Goal: Task Accomplishment & Management: Manage account settings

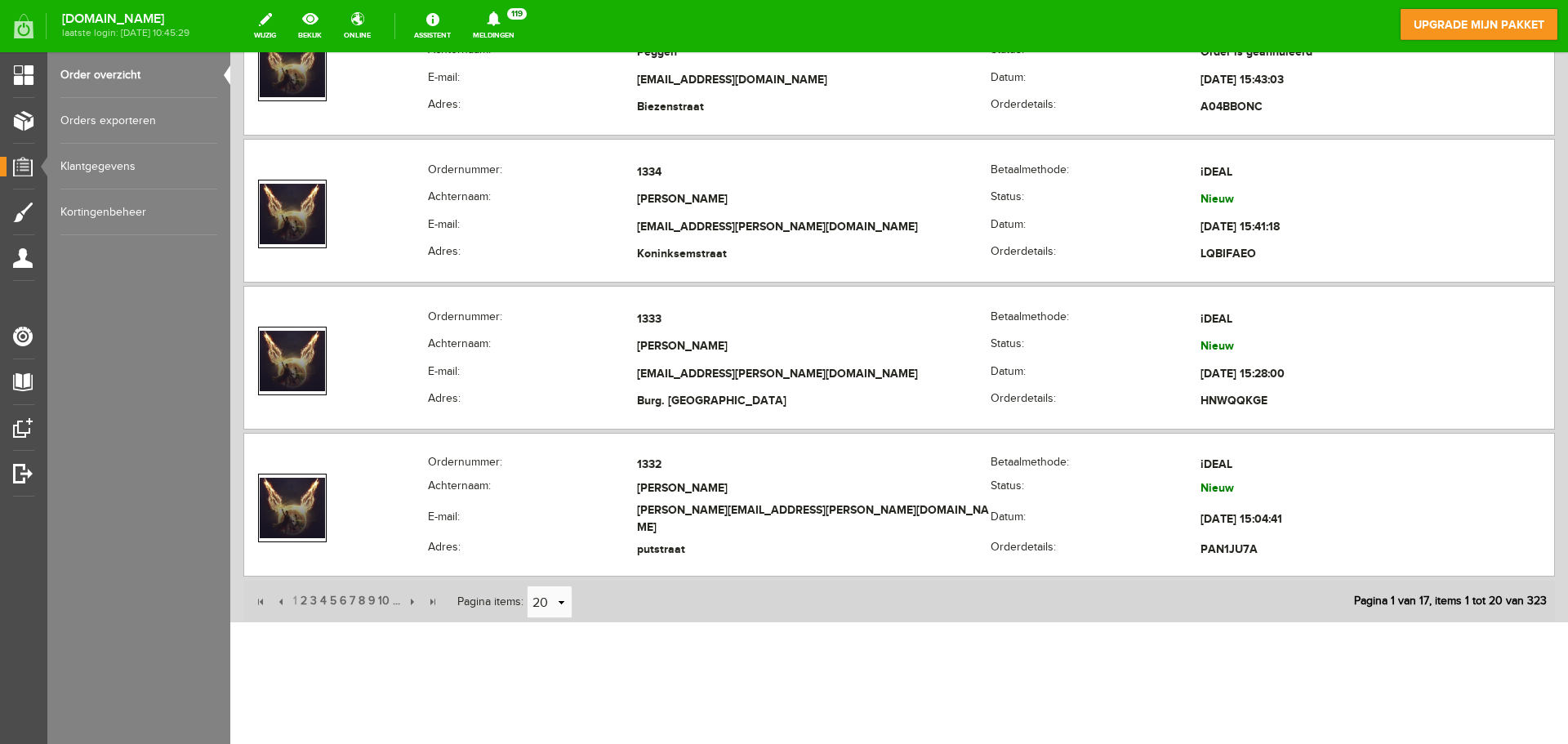
scroll to position [2783, 0]
click at [566, 603] on link "select" at bounding box center [561, 602] width 13 height 31
click at [547, 570] on li "50" at bounding box center [550, 570] width 44 height 27
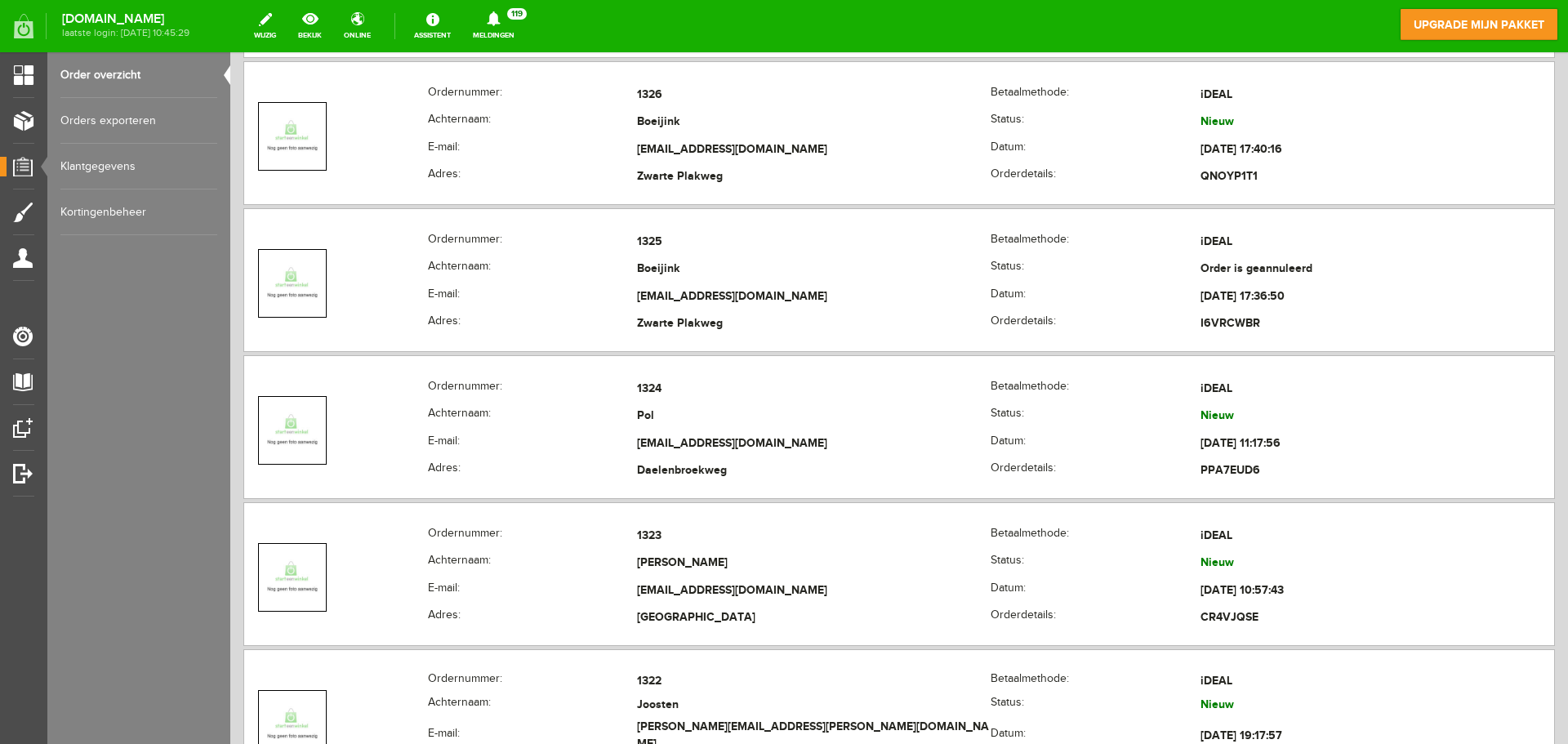
scroll to position [4008, 0]
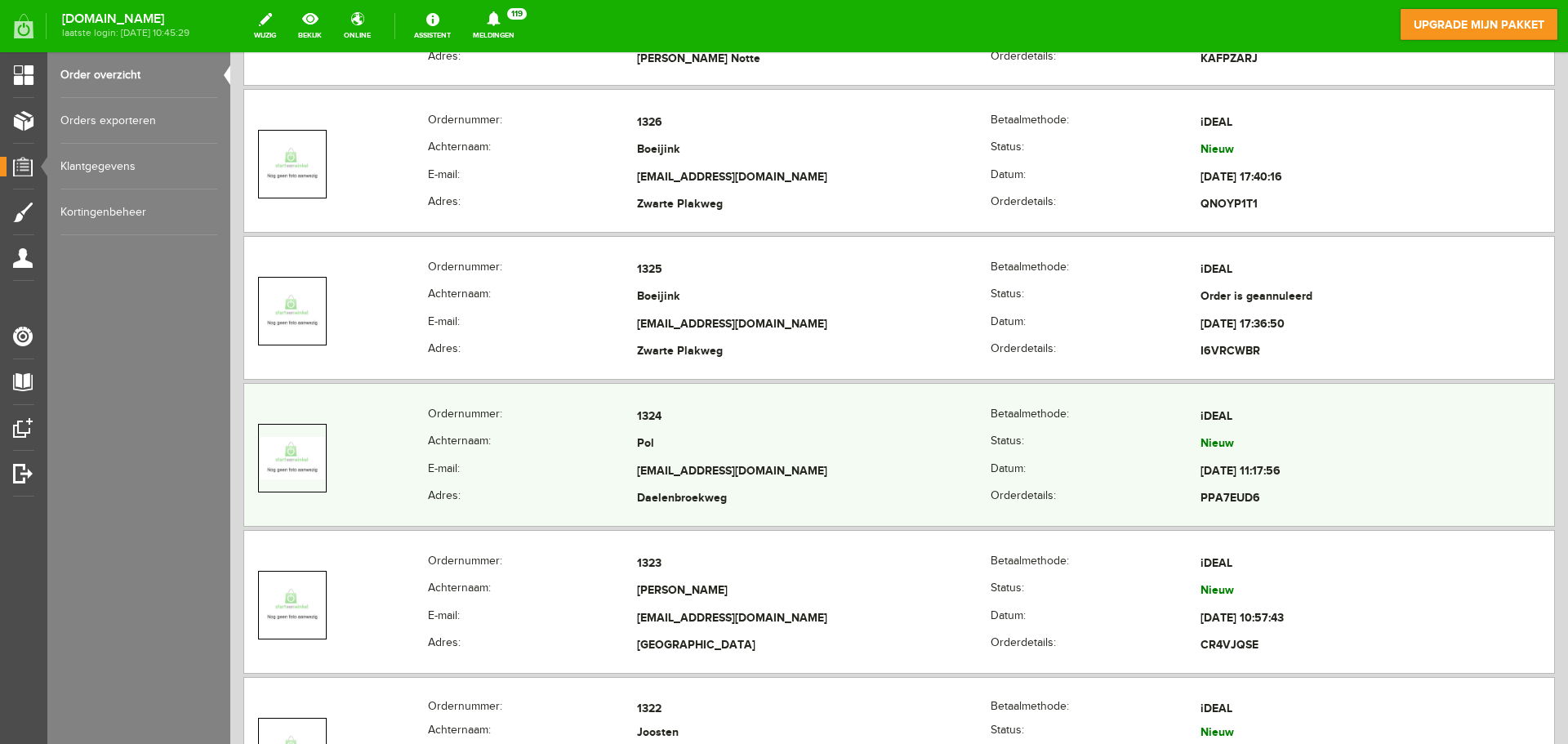
click at [600, 438] on th "Achternaam:" at bounding box center [533, 444] width 210 height 27
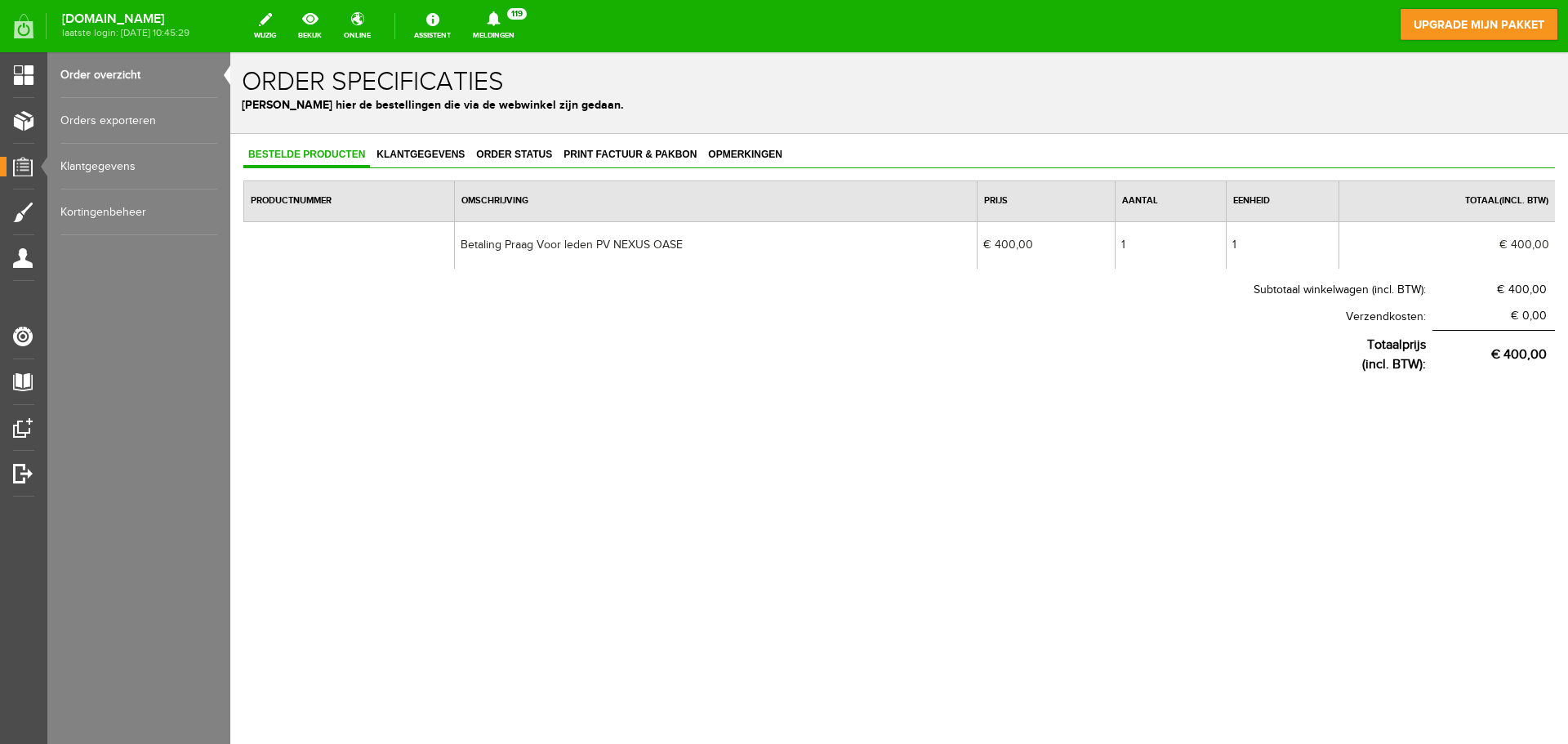
scroll to position [0, 0]
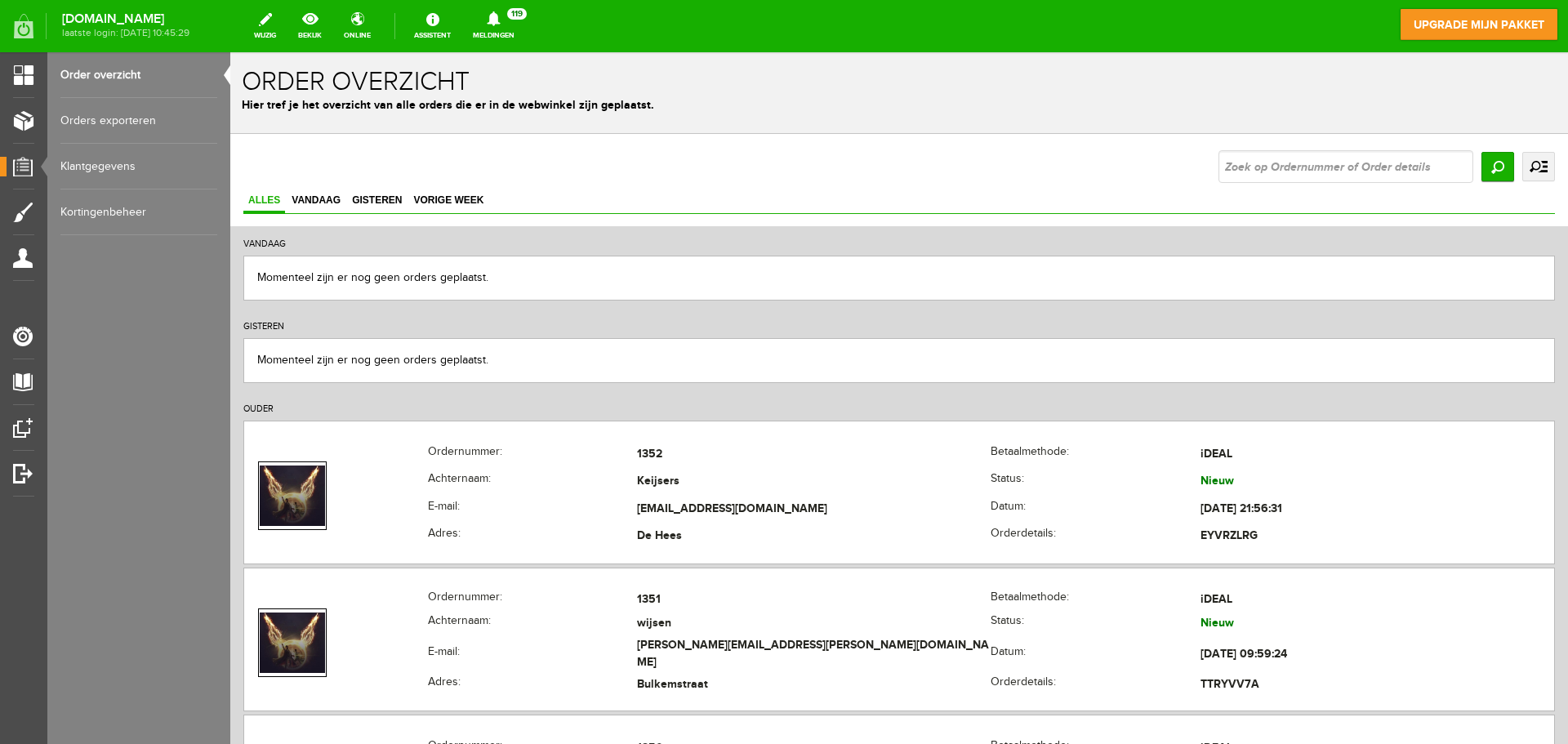
scroll to position [2783, 0]
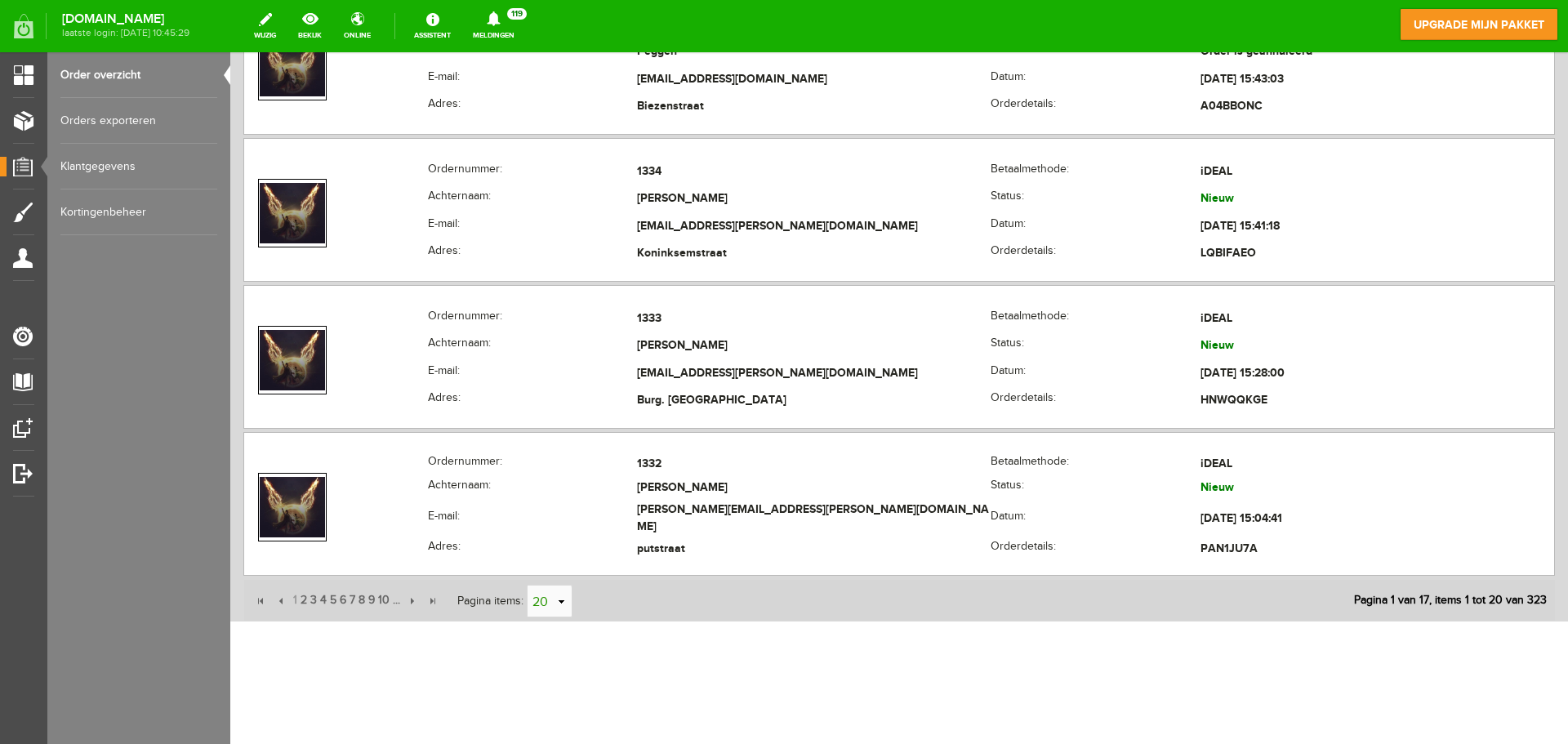
click at [563, 602] on link "select" at bounding box center [561, 602] width 13 height 31
click at [541, 566] on li "50" at bounding box center [550, 570] width 44 height 27
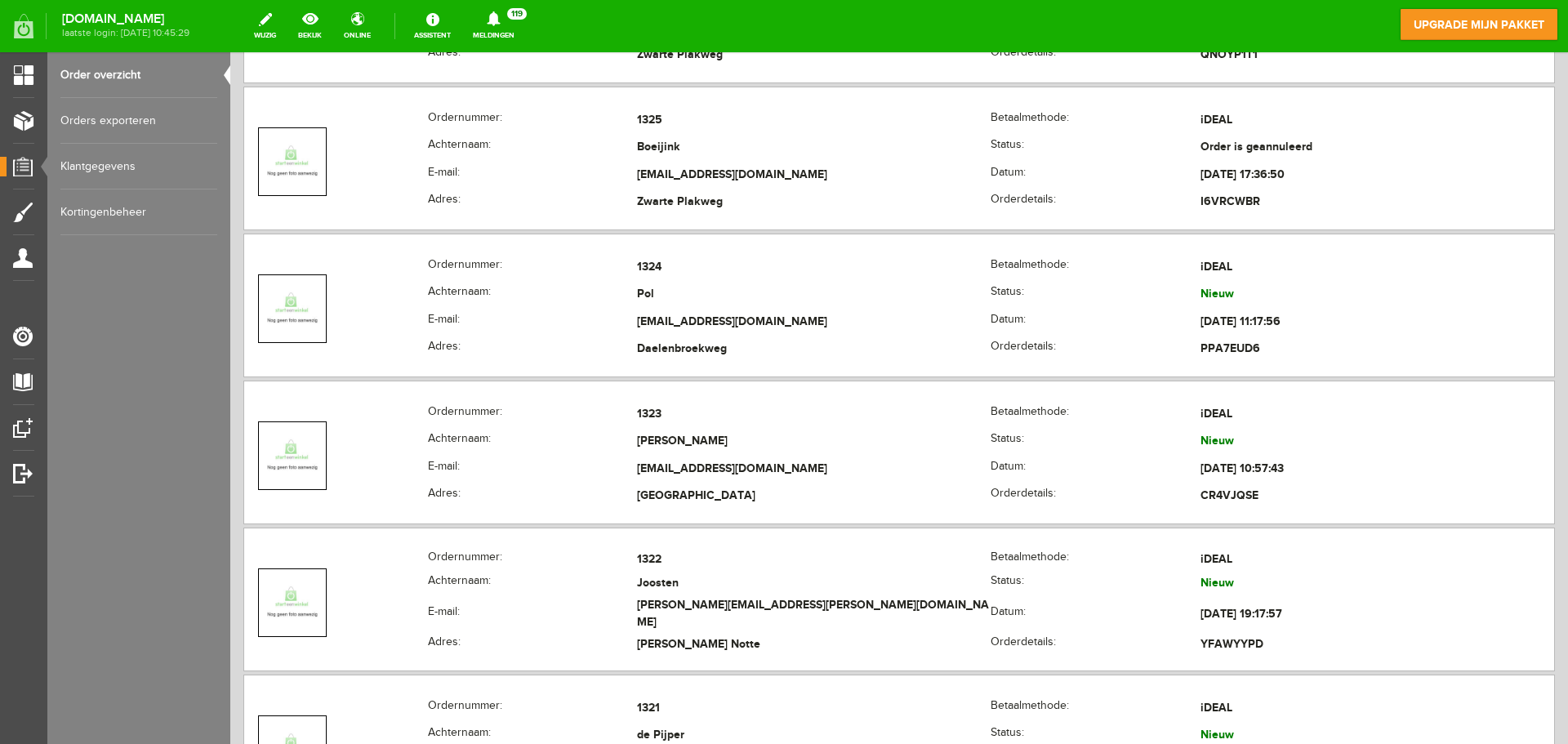
scroll to position [4008, 0]
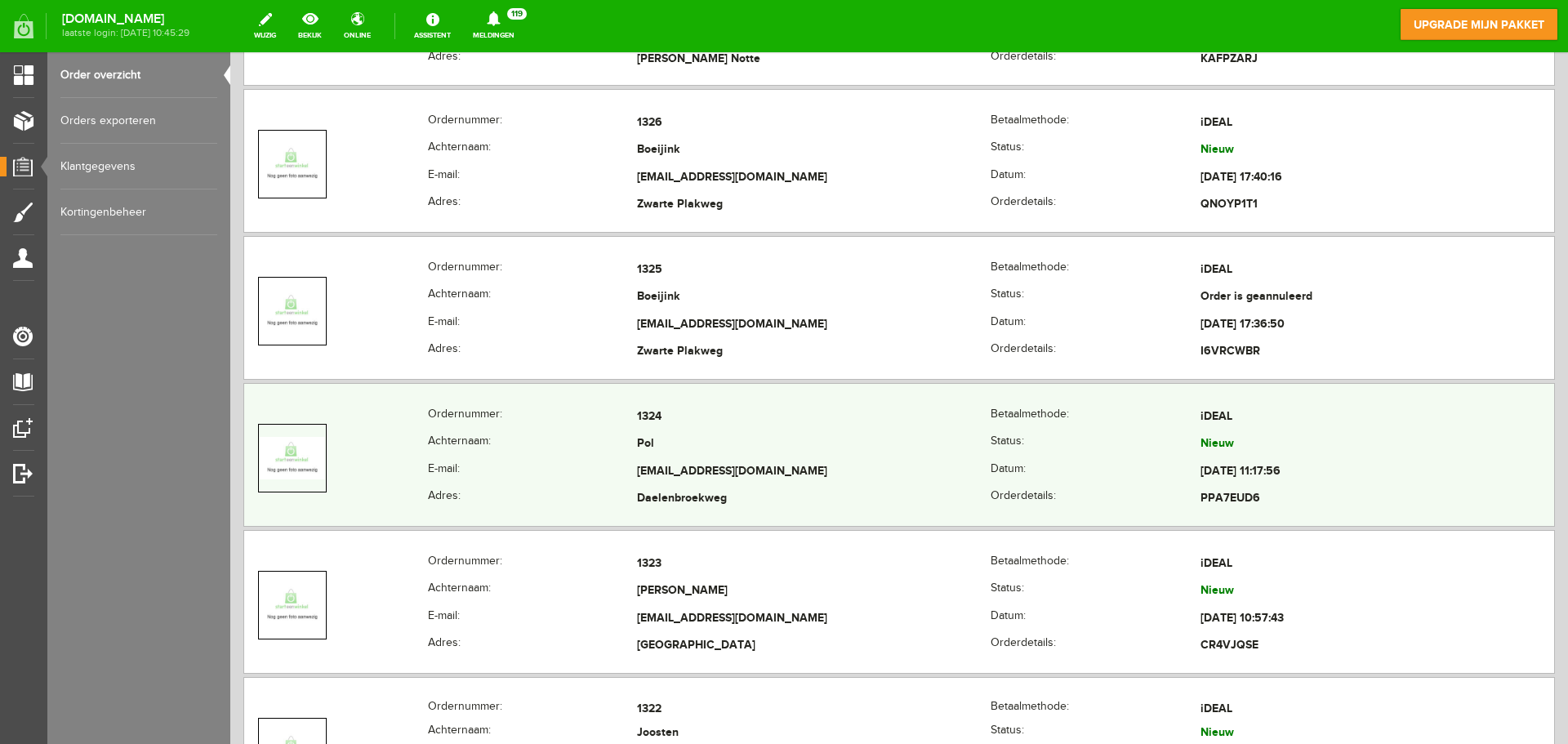
click at [517, 456] on th "Achternaam:" at bounding box center [533, 444] width 210 height 27
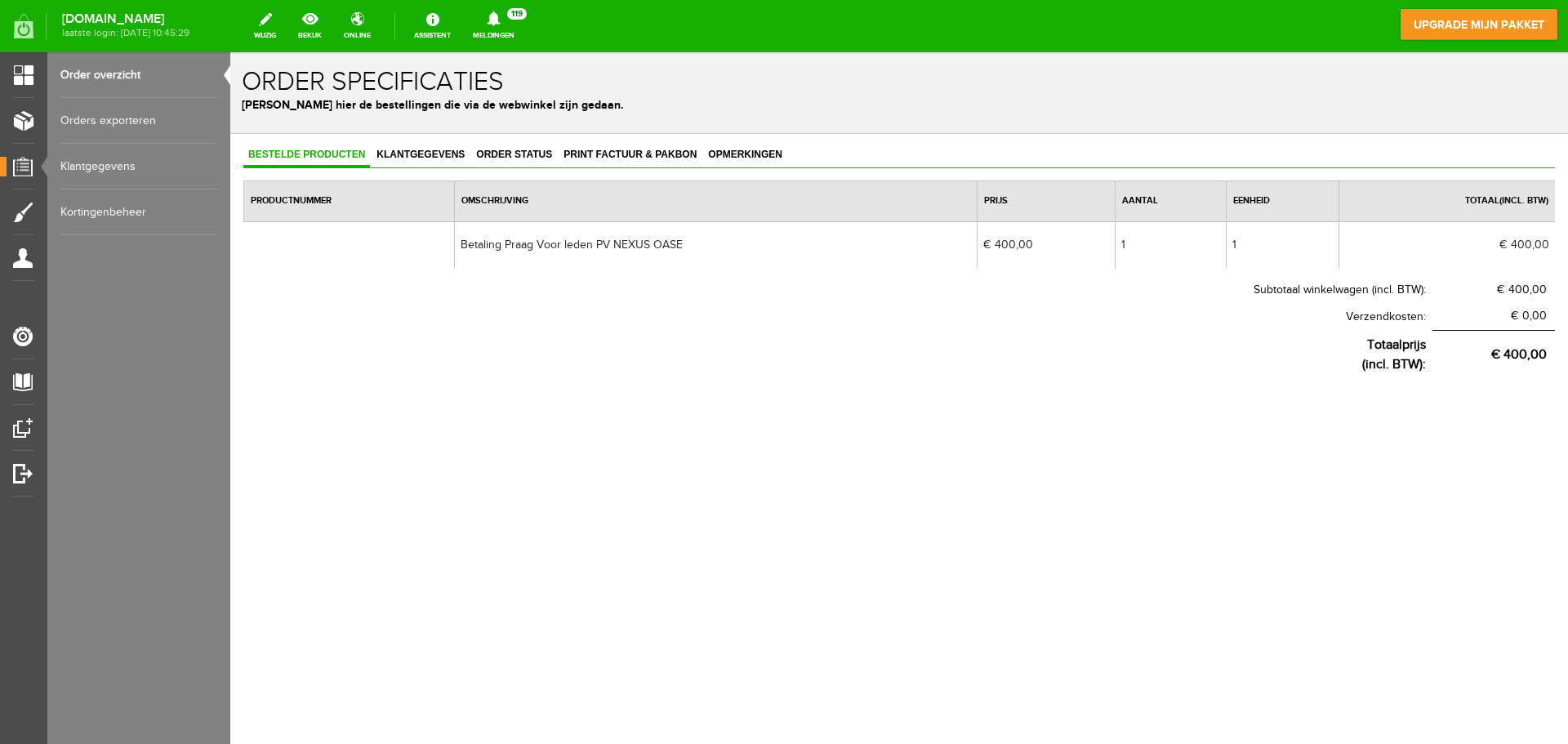
click at [126, 113] on link "Orders exporteren" at bounding box center [139, 121] width 157 height 46
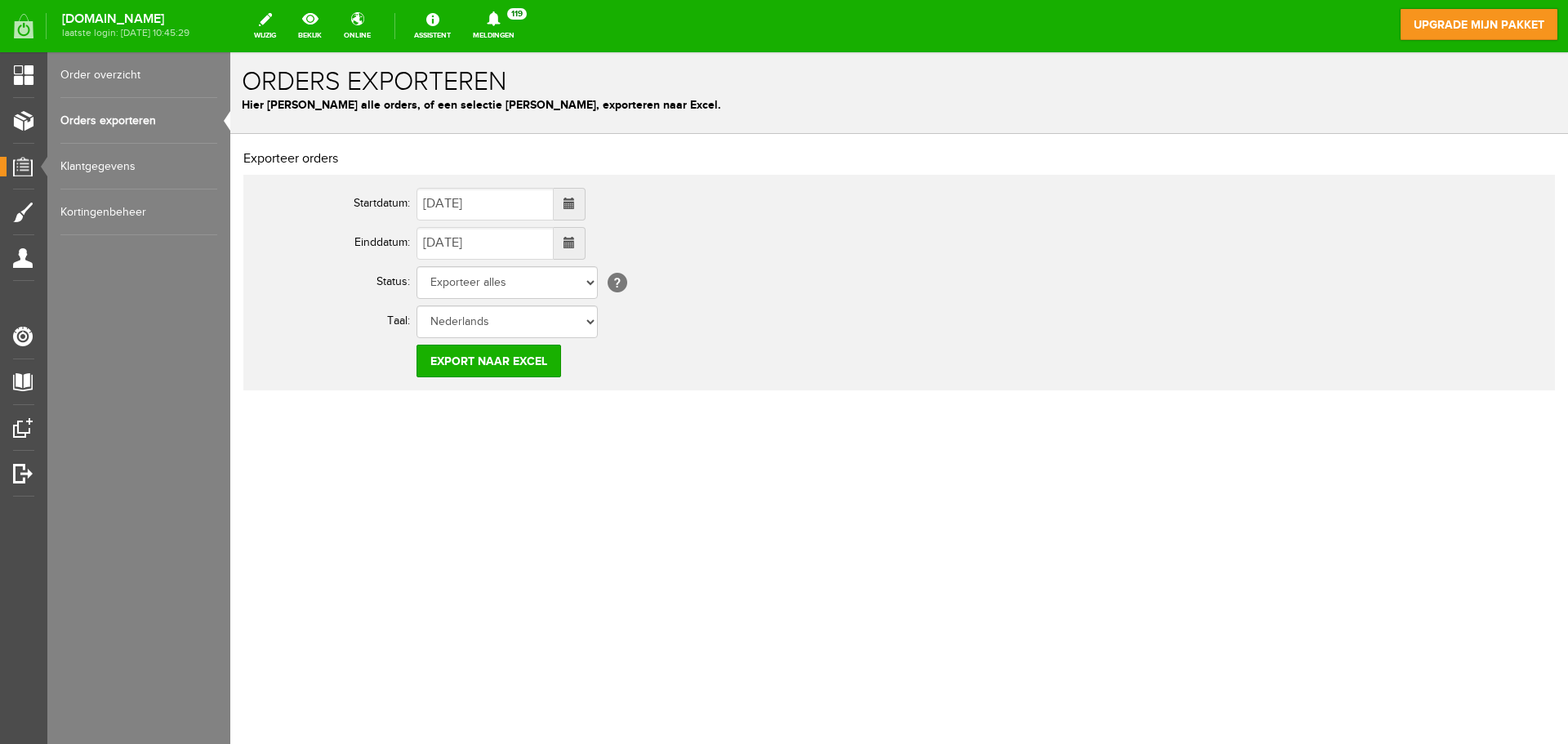
click at [126, 67] on link "Order overzicht" at bounding box center [139, 74] width 157 height 46
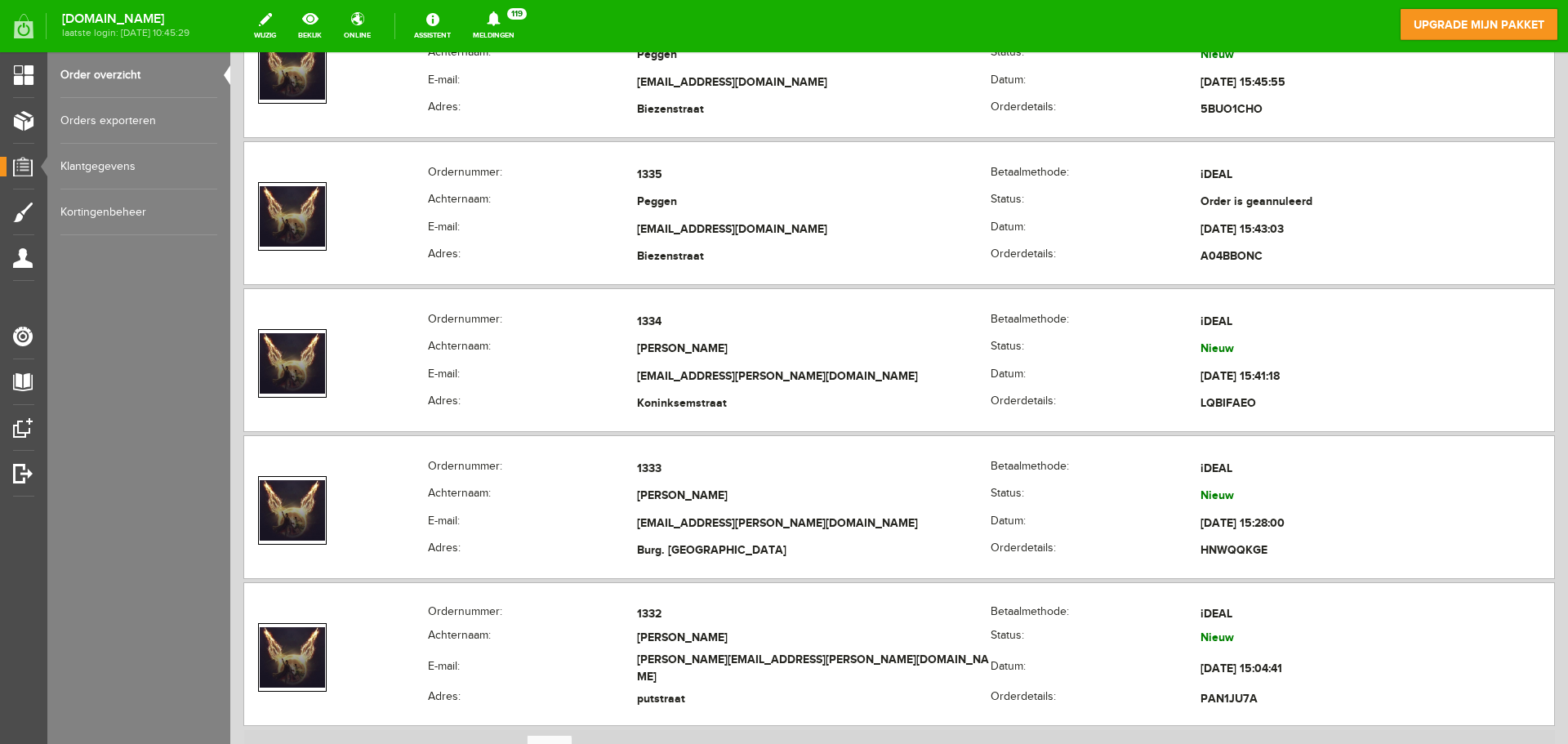
scroll to position [2783, 0]
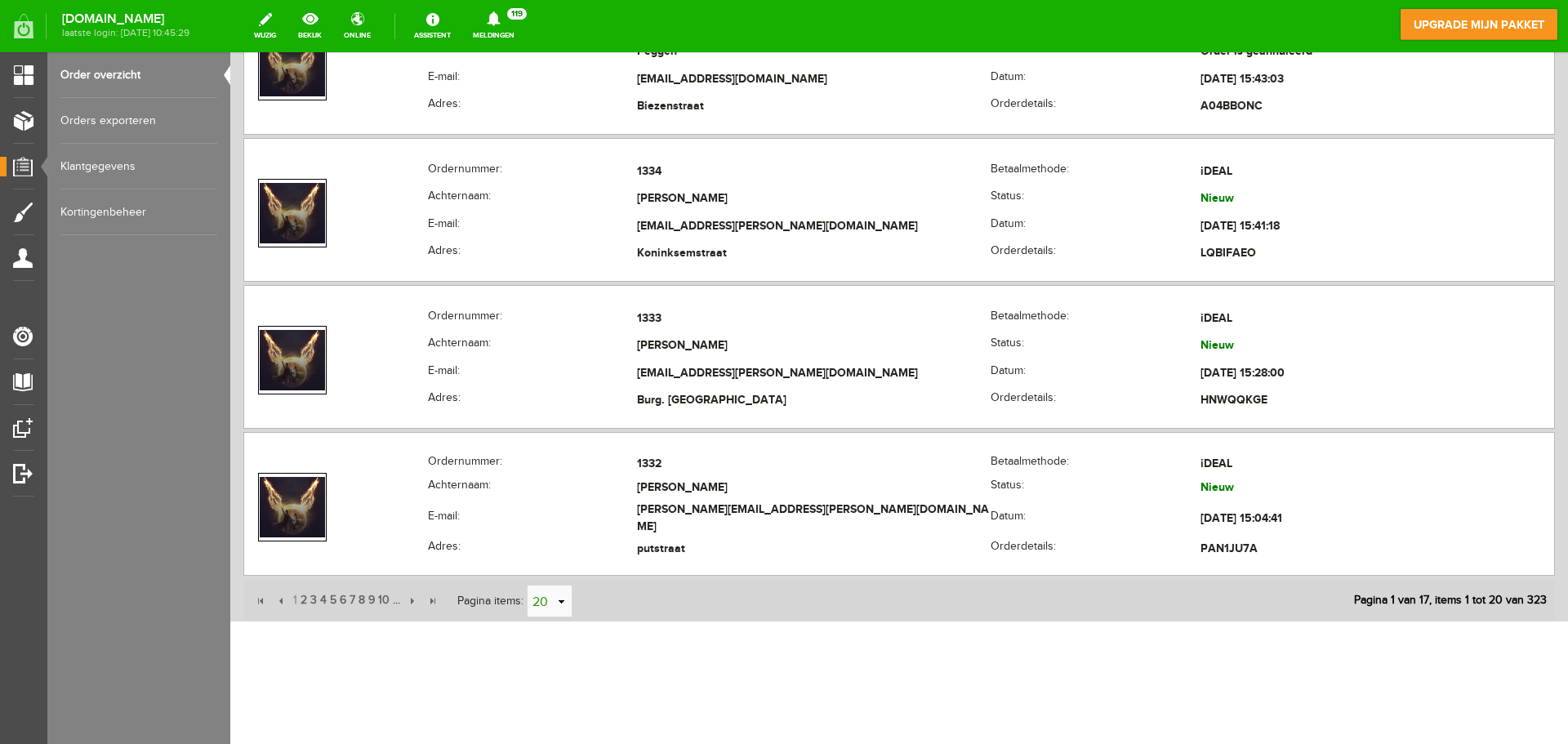
click at [556, 602] on link "select" at bounding box center [561, 602] width 13 height 31
click at [561, 601] on link "select" at bounding box center [561, 602] width 13 height 31
click at [564, 603] on link "select" at bounding box center [561, 602] width 13 height 31
click at [546, 569] on li "50" at bounding box center [550, 570] width 44 height 27
type input "50"
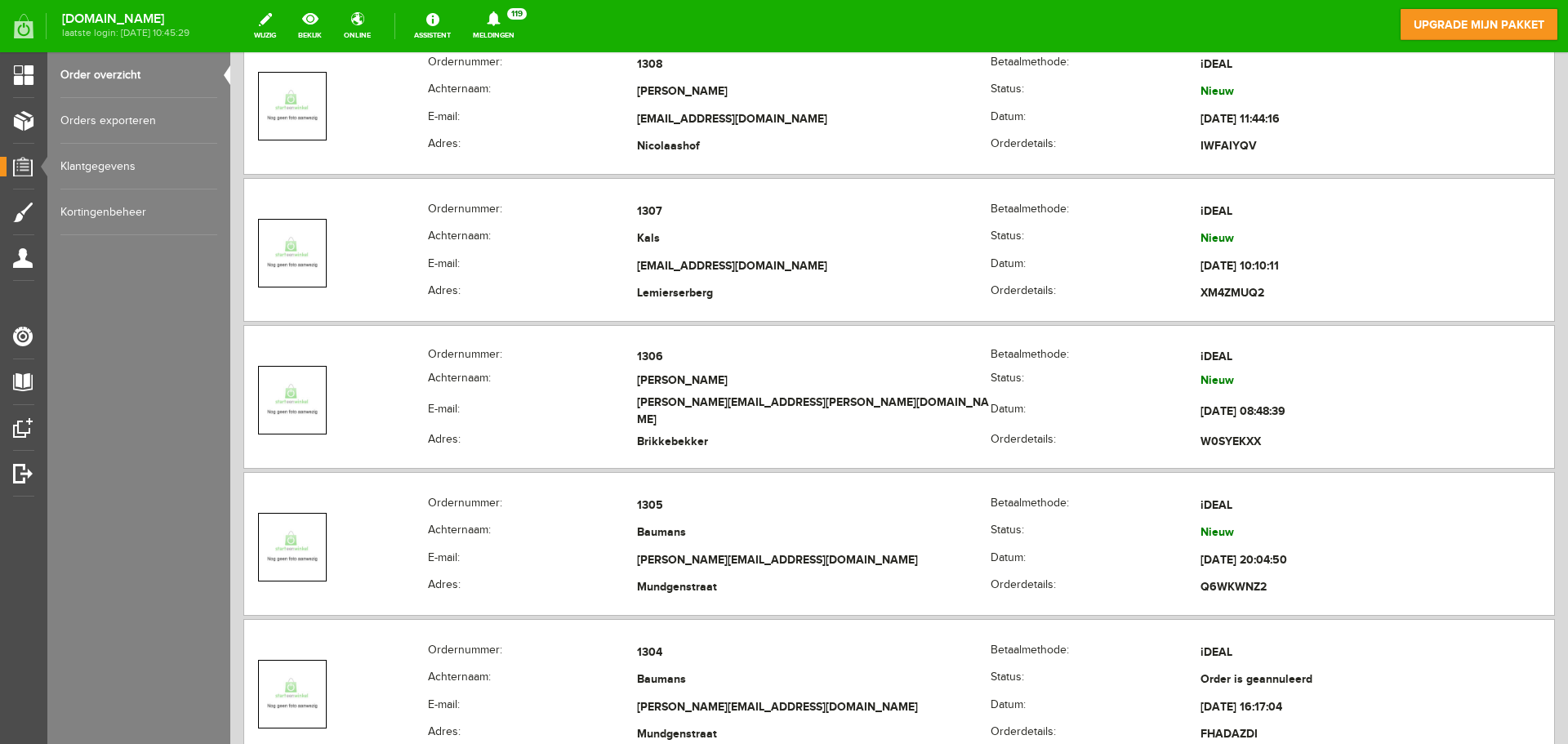
scroll to position [7112, 0]
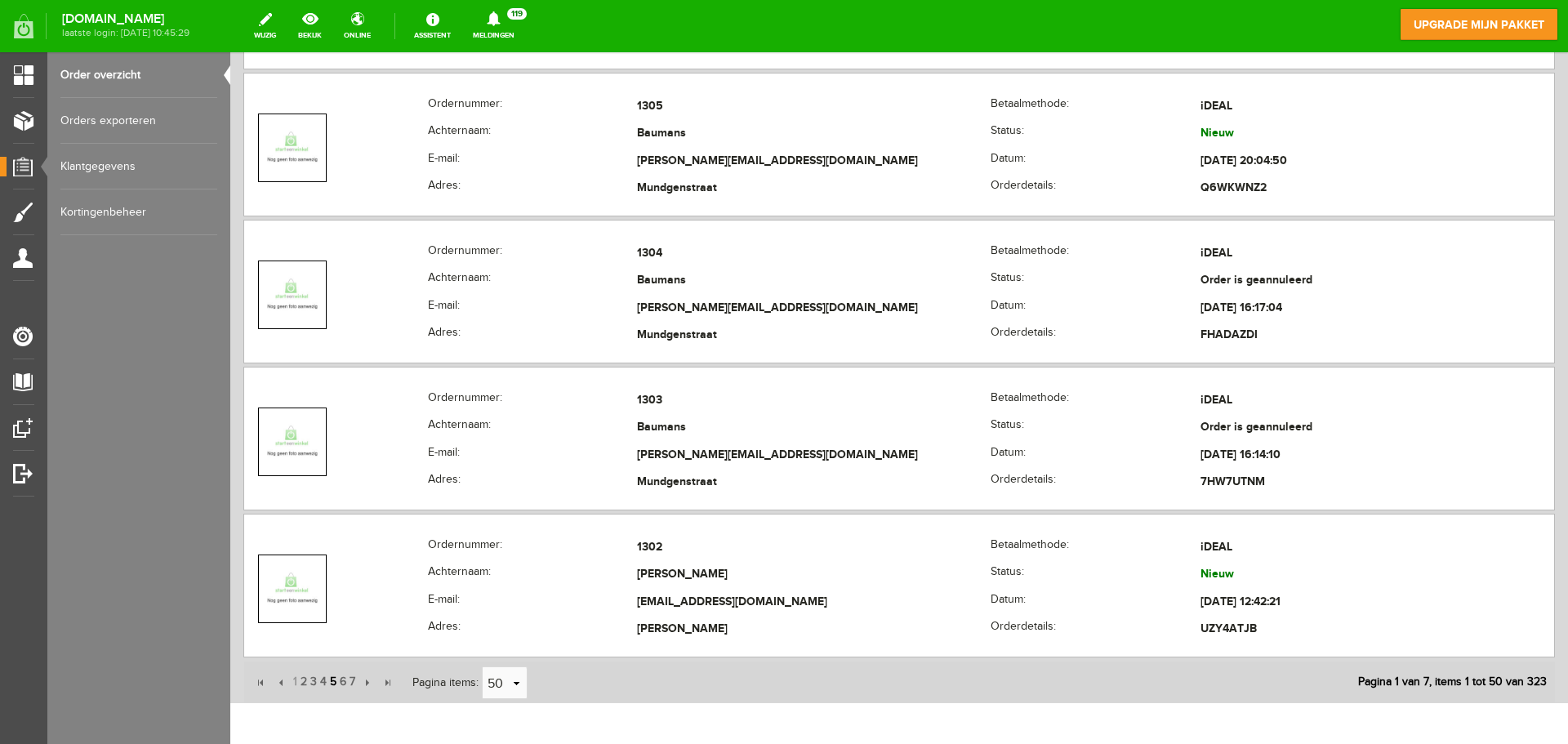
click at [332, 683] on span "5" at bounding box center [333, 682] width 9 height 33
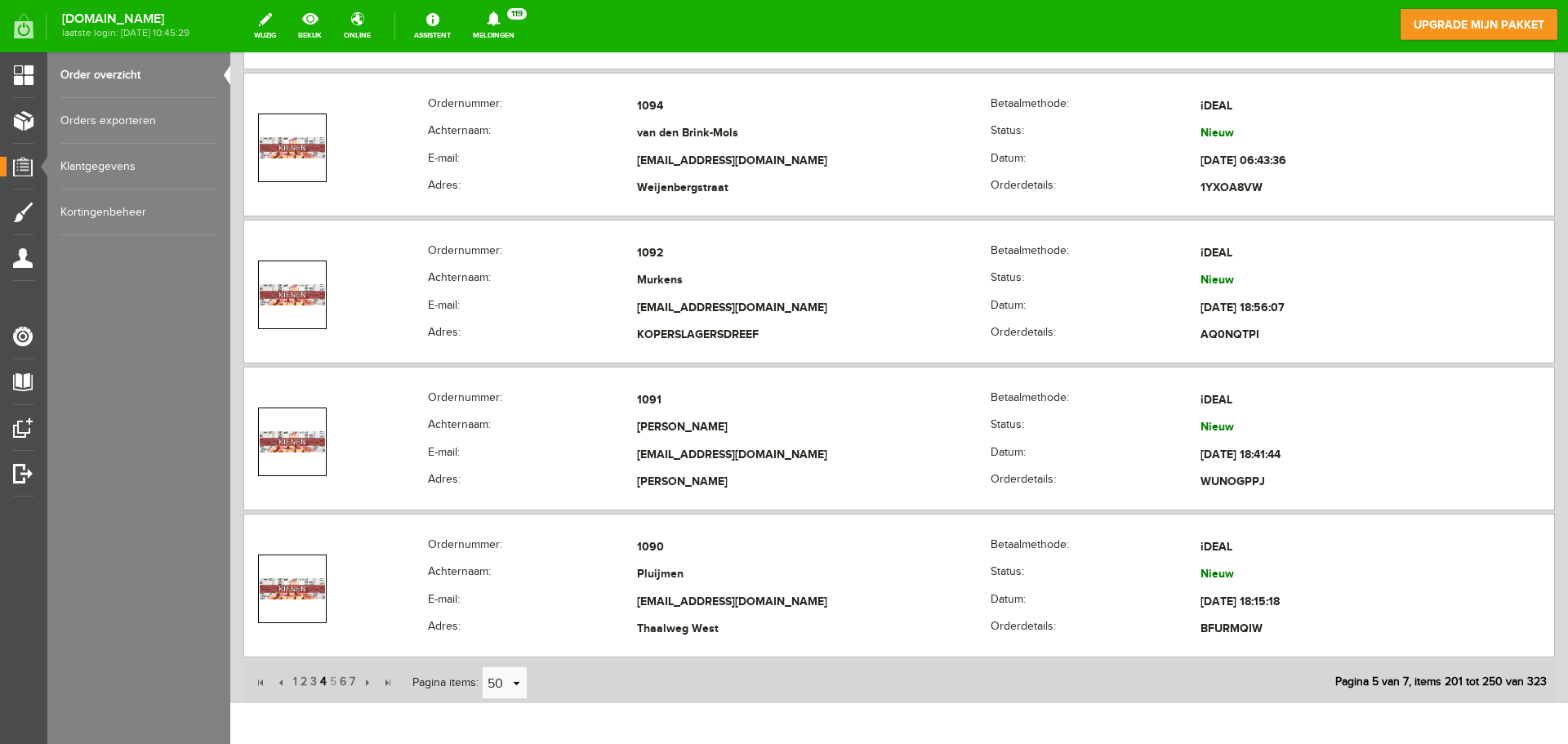
click at [322, 681] on span "4" at bounding box center [323, 682] width 9 height 33
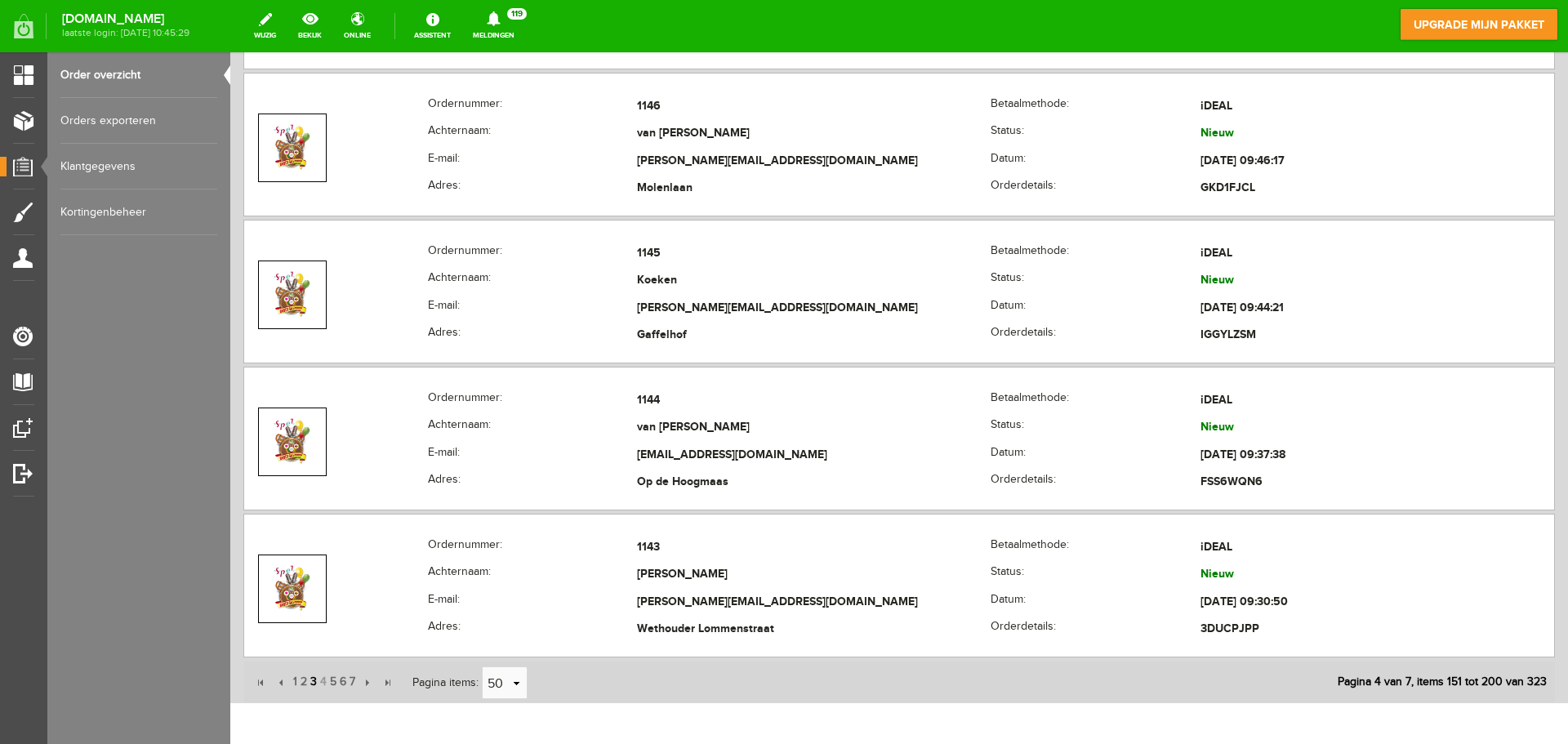
click at [315, 682] on span "3" at bounding box center [313, 682] width 9 height 33
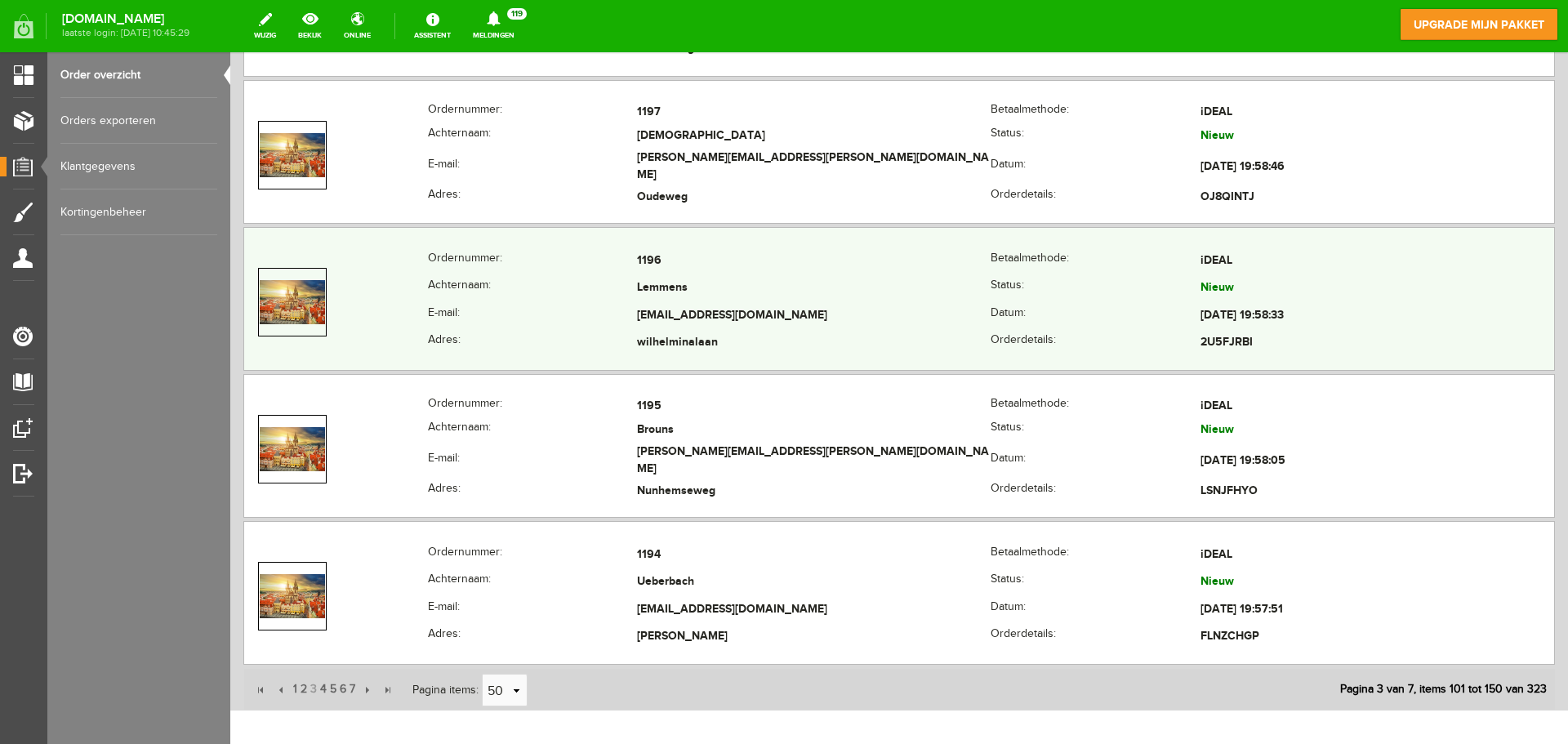
scroll to position [7194, 0]
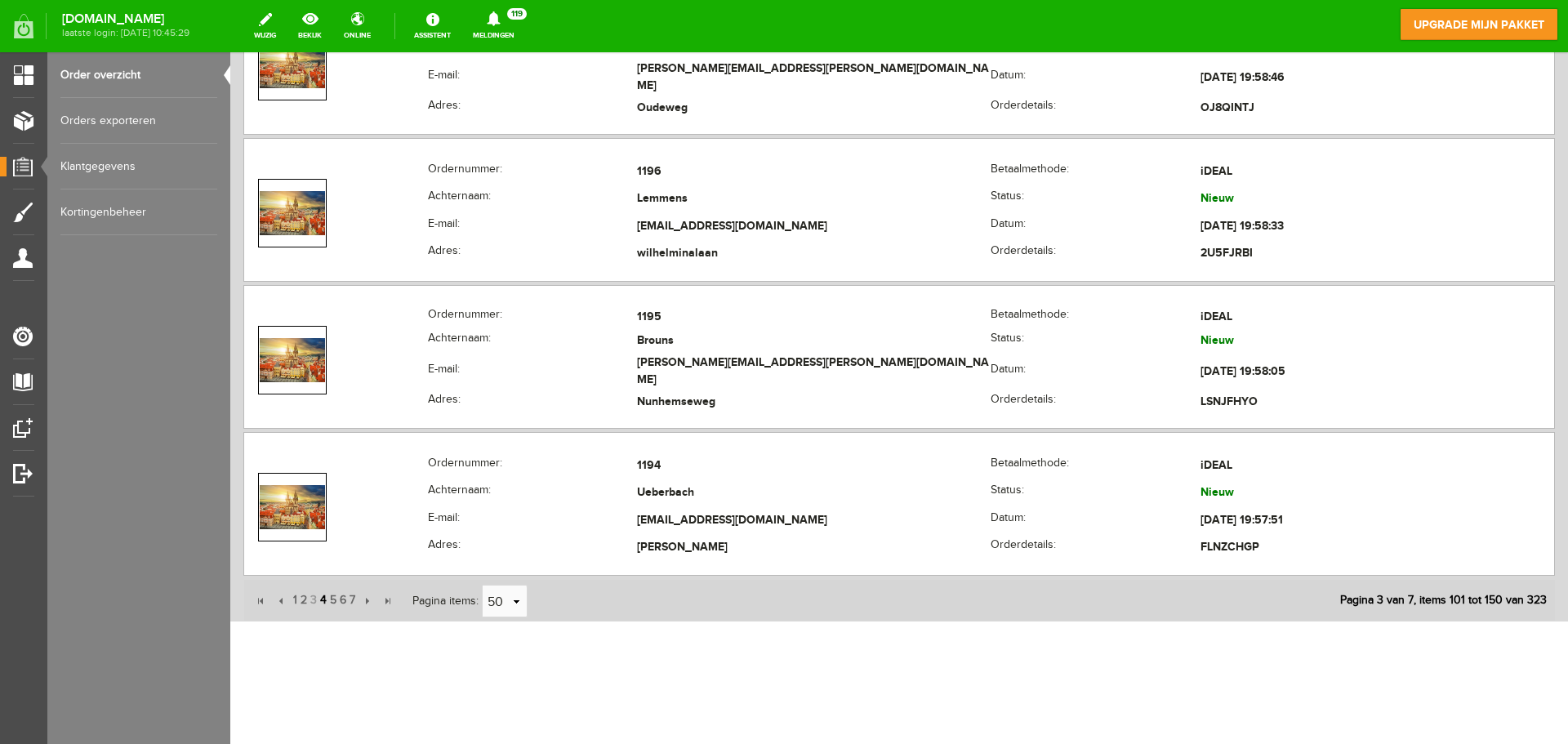
click at [321, 601] on span "4" at bounding box center [323, 600] width 9 height 33
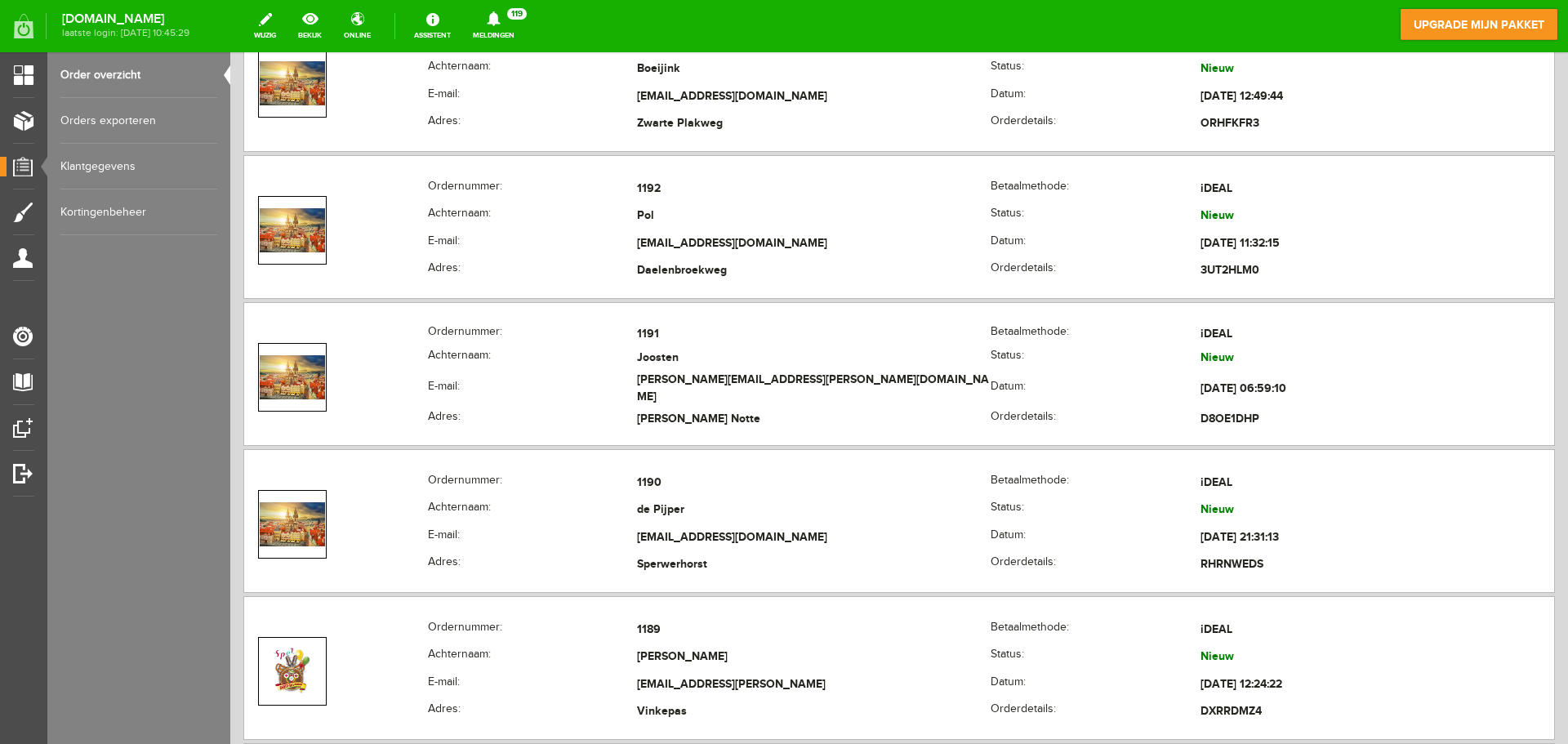
scroll to position [413, 0]
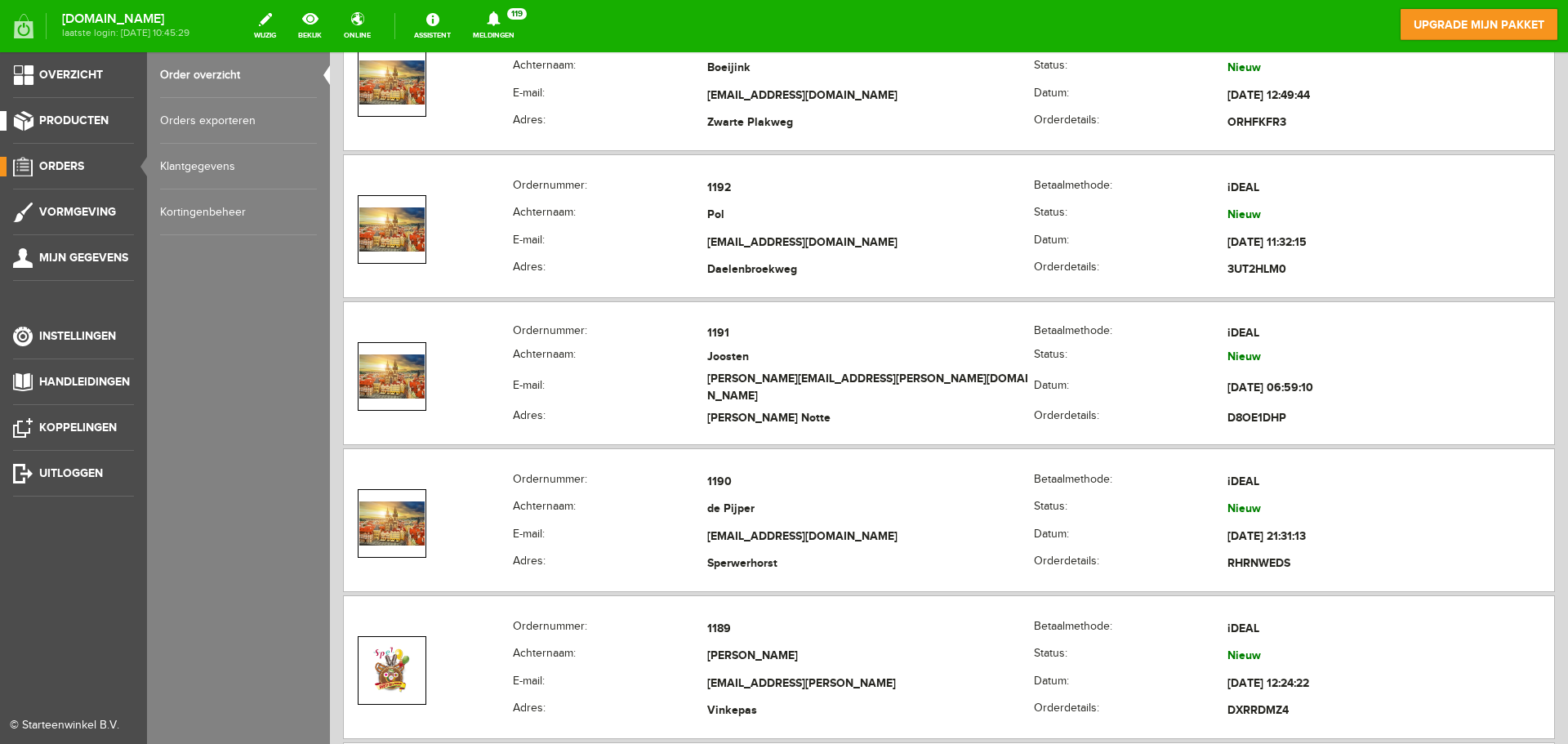
click at [70, 113] on link "Producten" at bounding box center [67, 121] width 134 height 20
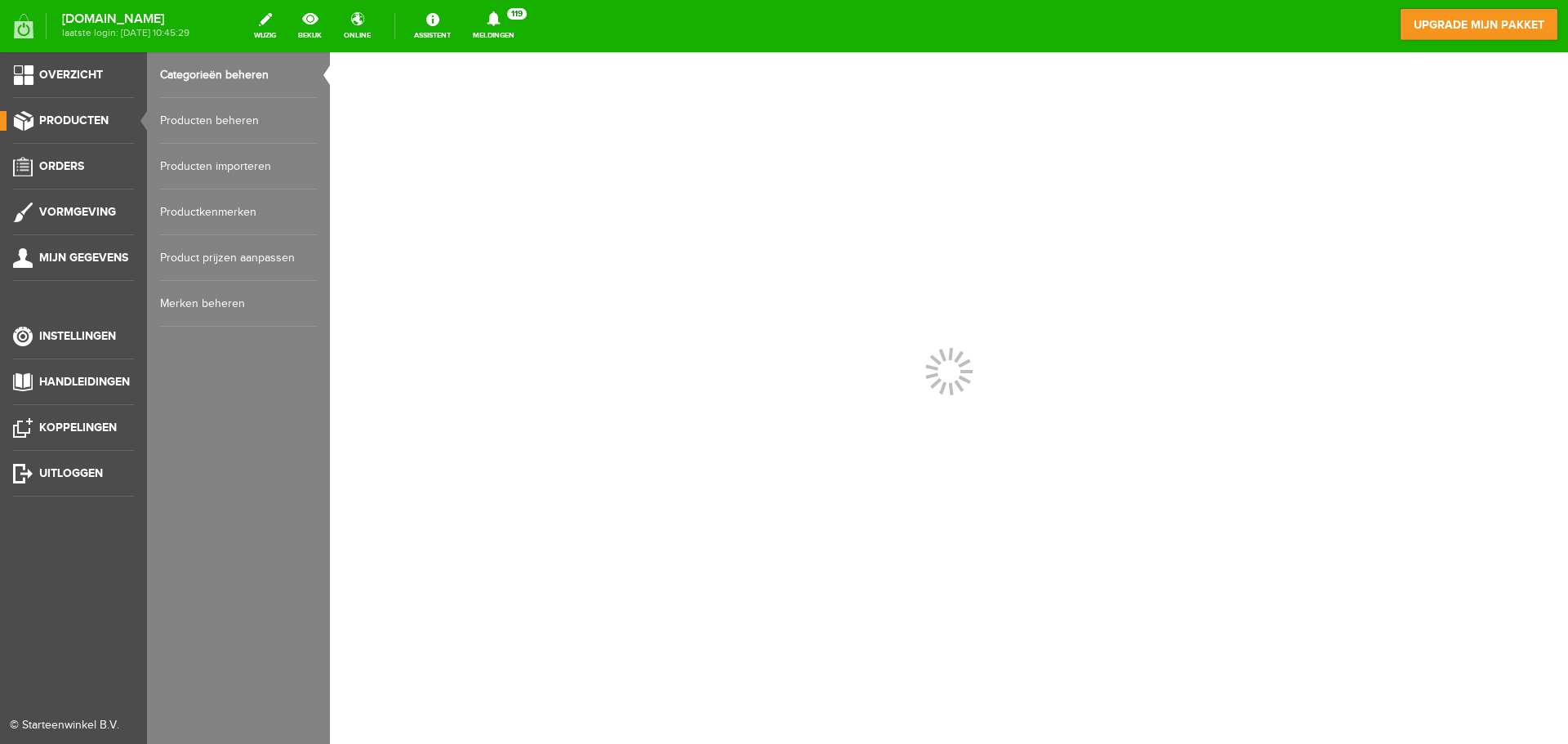
scroll to position [0, 0]
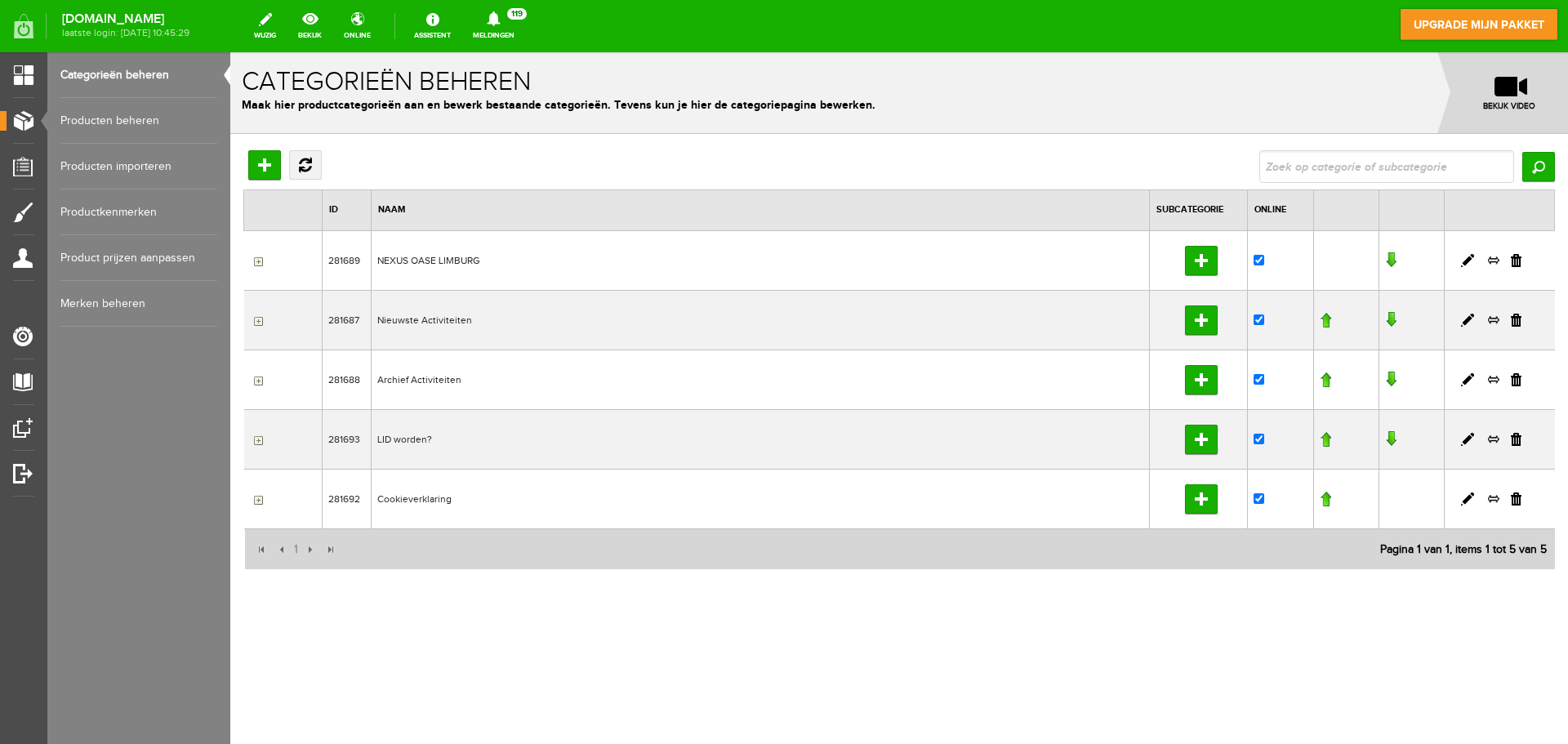
click at [125, 113] on link "Producten beheren" at bounding box center [139, 121] width 157 height 46
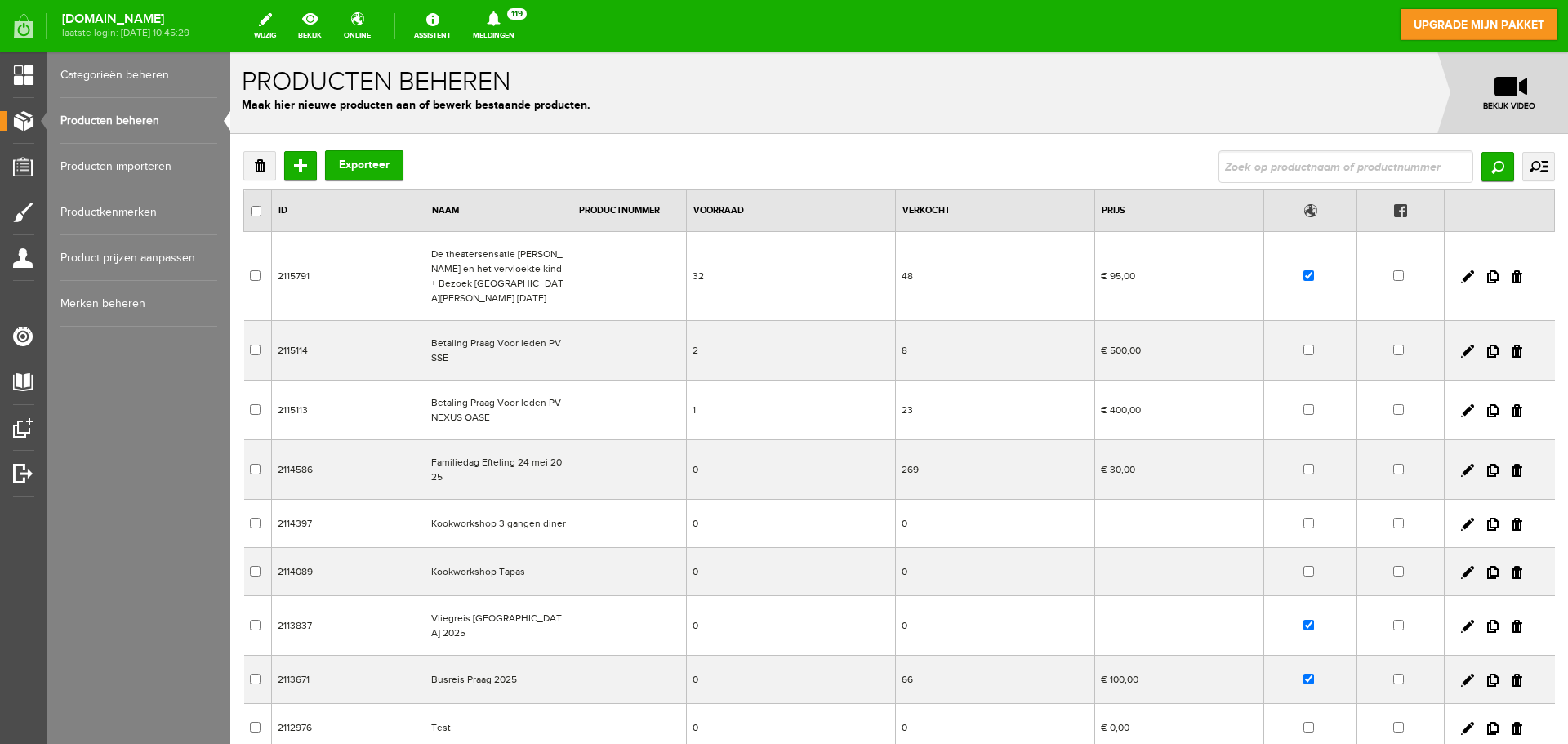
scroll to position [206, 0]
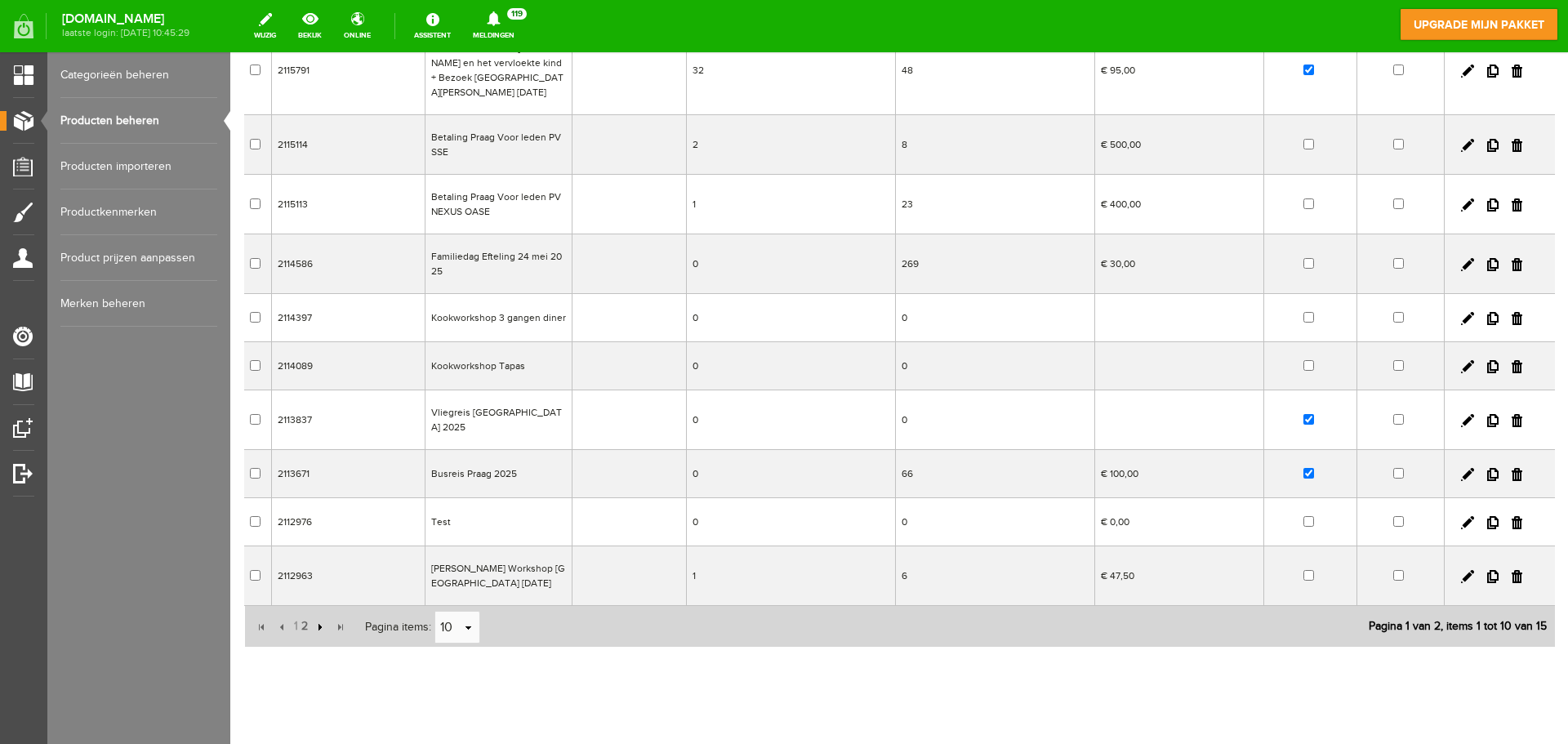
click at [321, 619] on input "button" at bounding box center [318, 627] width 18 height 18
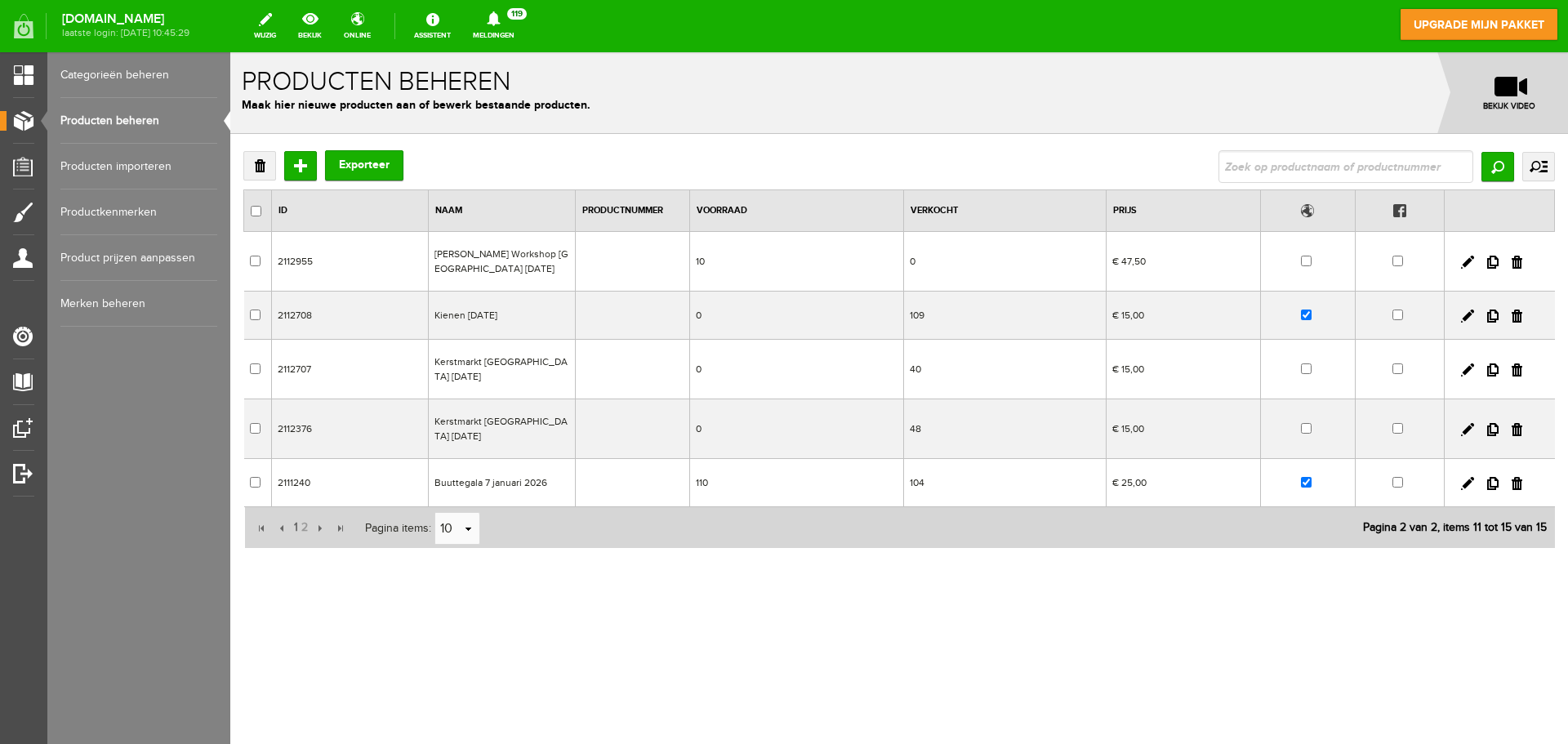
scroll to position [0, 0]
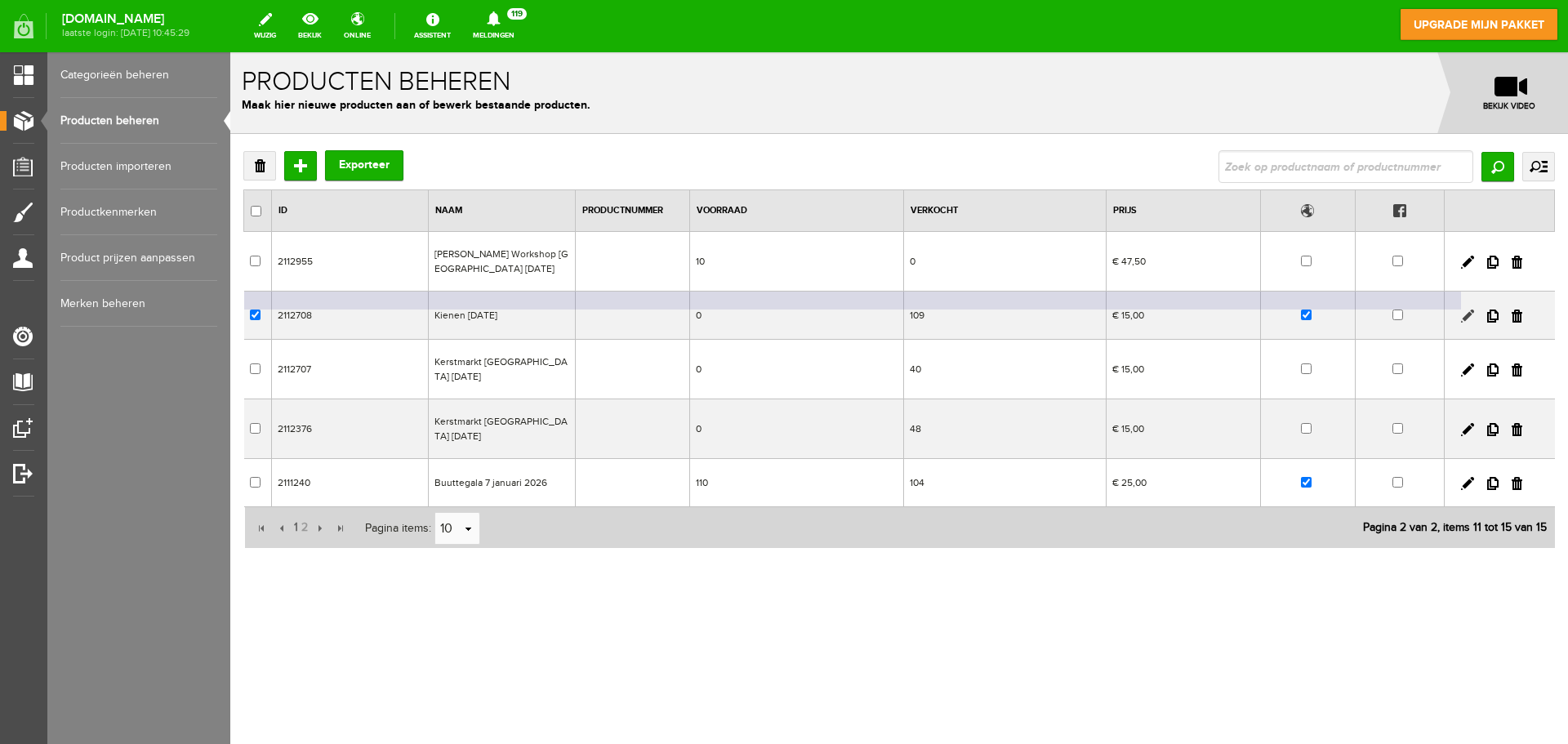
click at [1465, 314] on link at bounding box center [1468, 316] width 13 height 13
checkbox input "true"
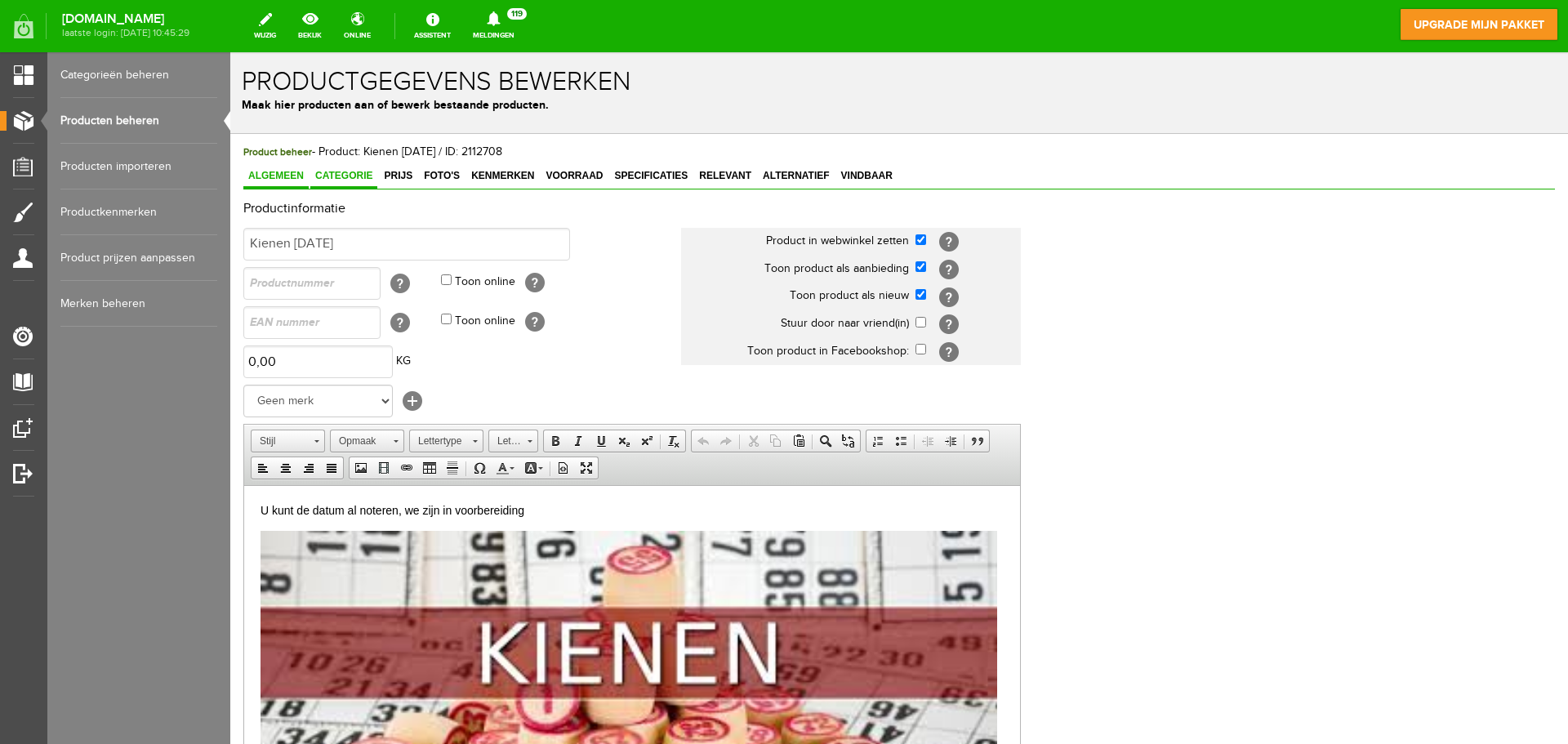
click at [345, 174] on span "Categorie" at bounding box center [343, 175] width 67 height 11
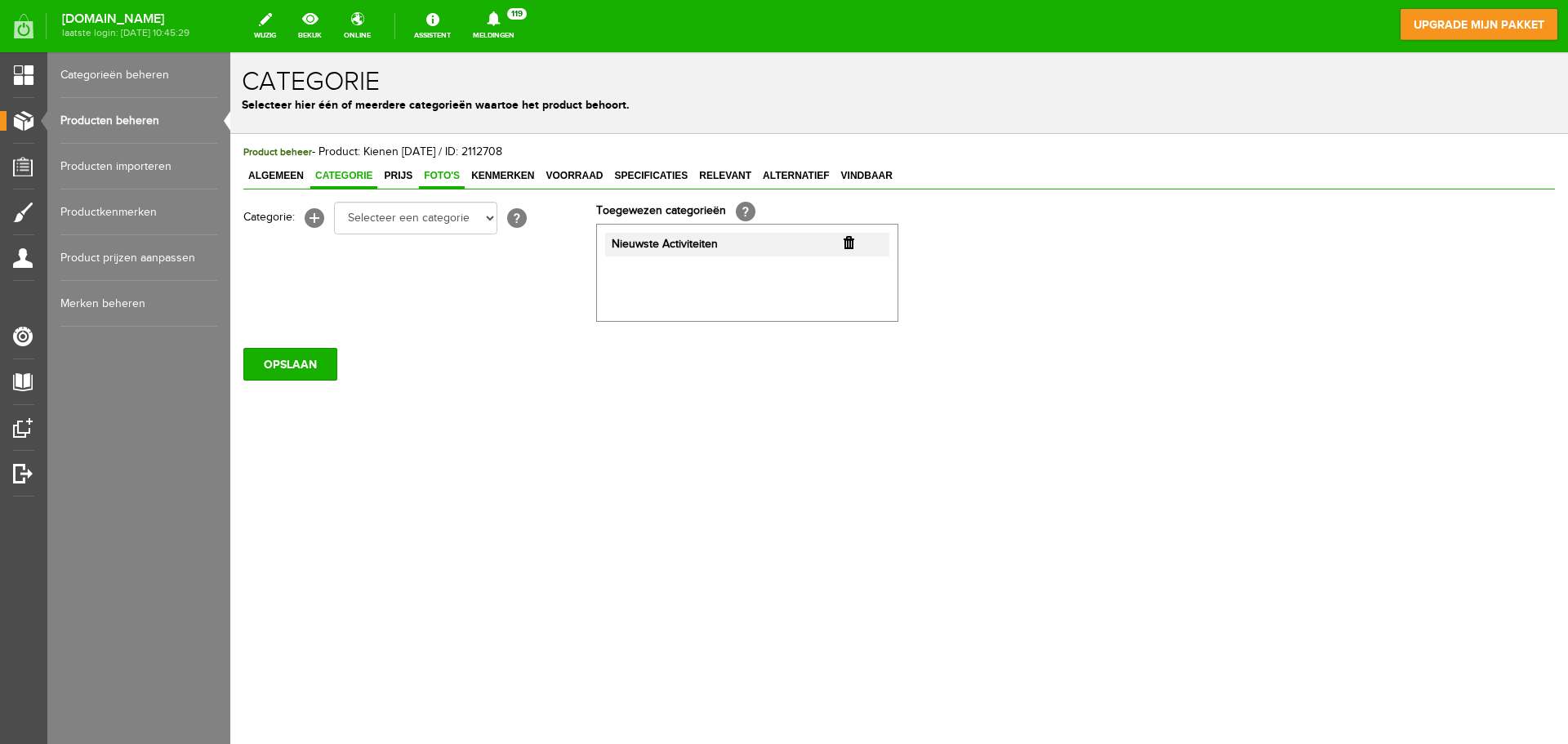
click at [421, 173] on span "Foto's" at bounding box center [441, 175] width 46 height 11
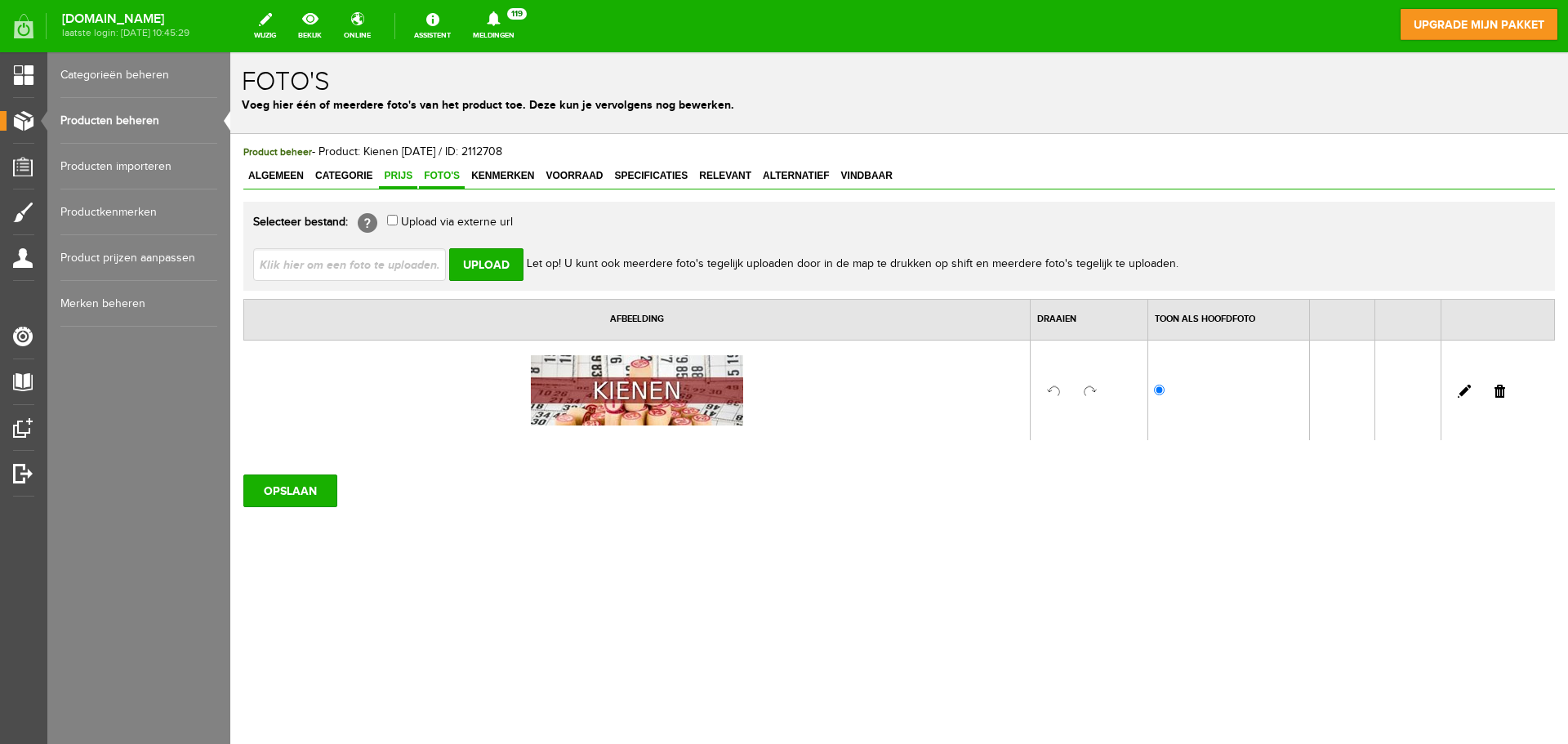
click at [402, 174] on span "Prijs" at bounding box center [398, 175] width 39 height 11
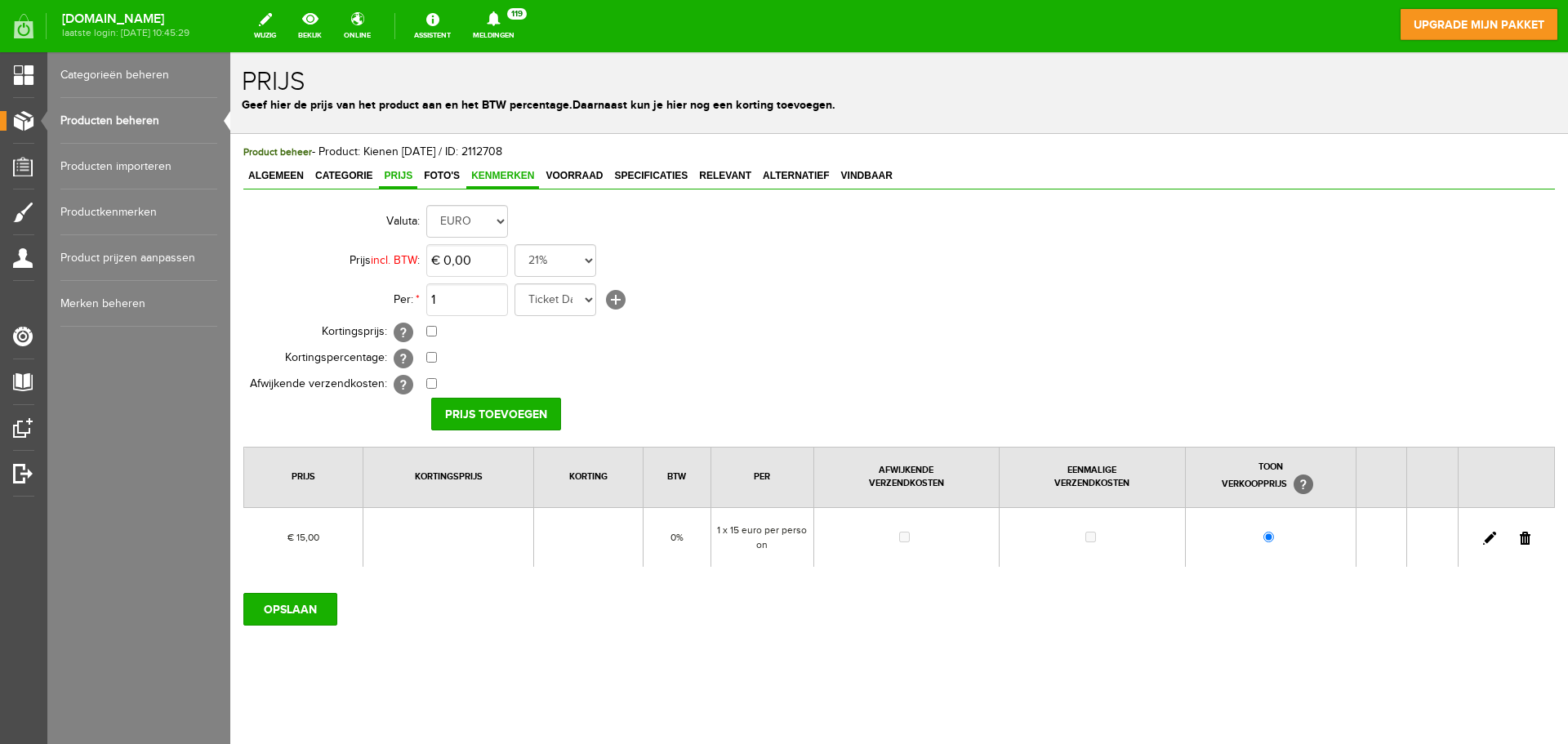
click at [506, 178] on span "Kenmerken" at bounding box center [503, 175] width 73 height 11
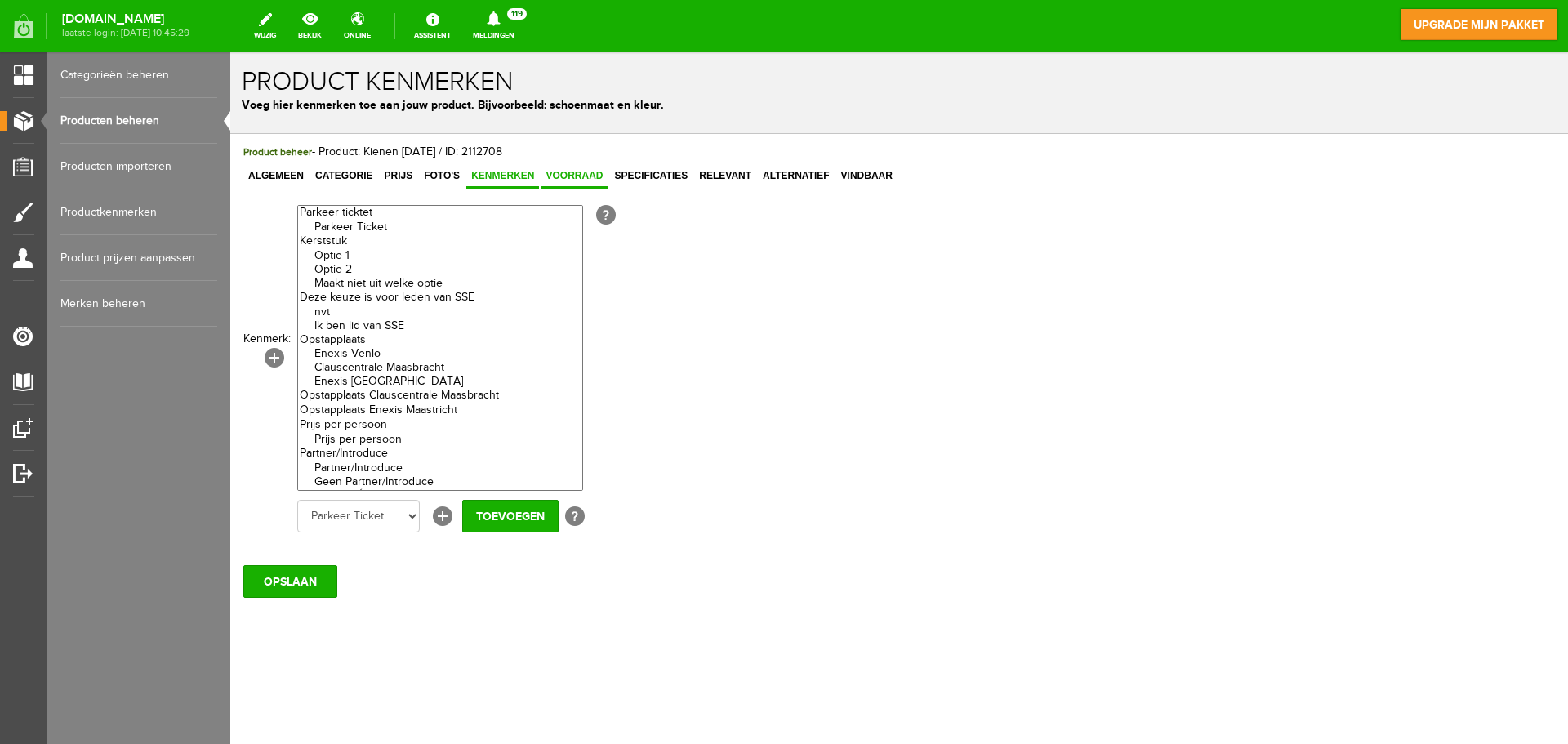
click at [604, 174] on span "Voorraad" at bounding box center [573, 175] width 67 height 11
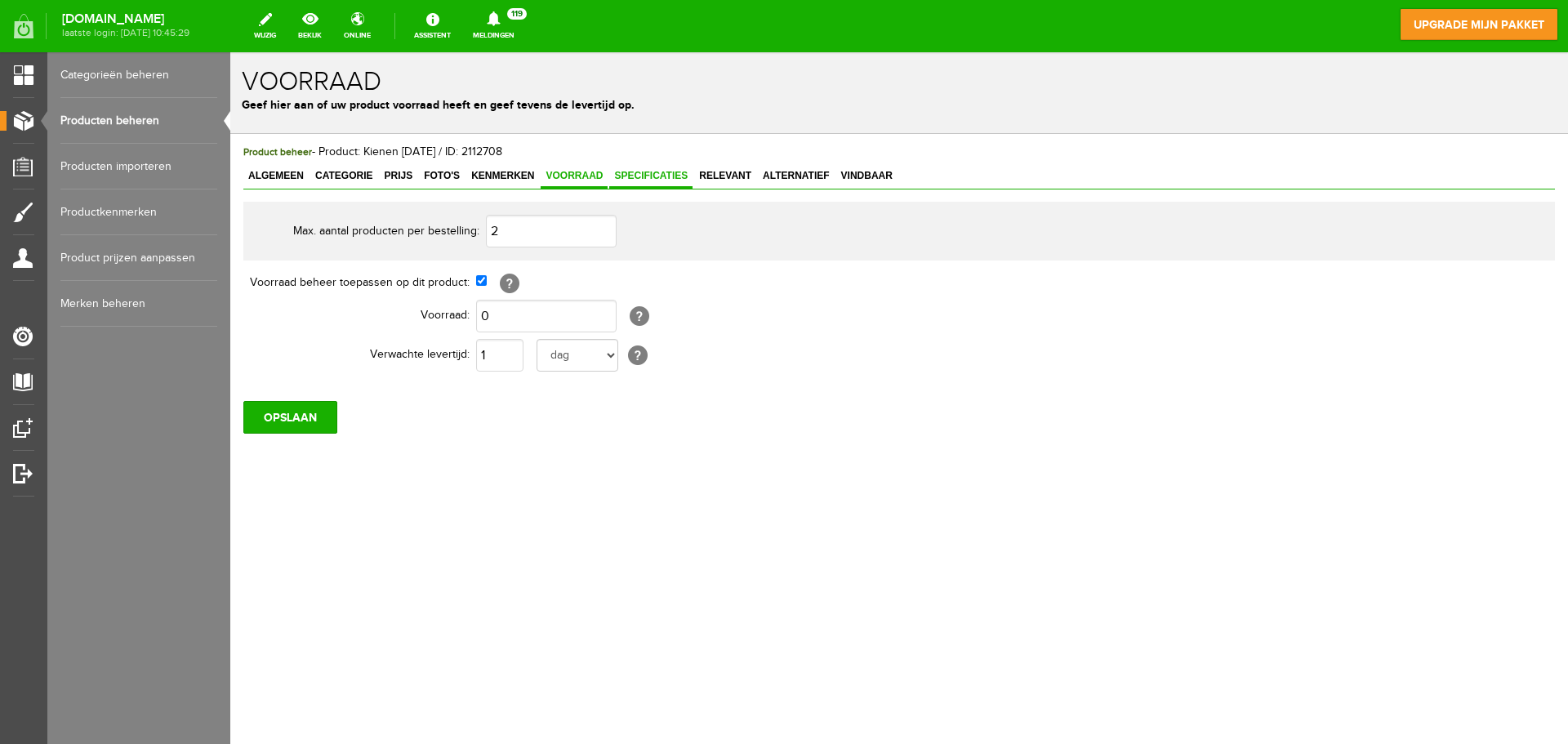
click at [685, 177] on span "Specificaties" at bounding box center [651, 175] width 83 height 11
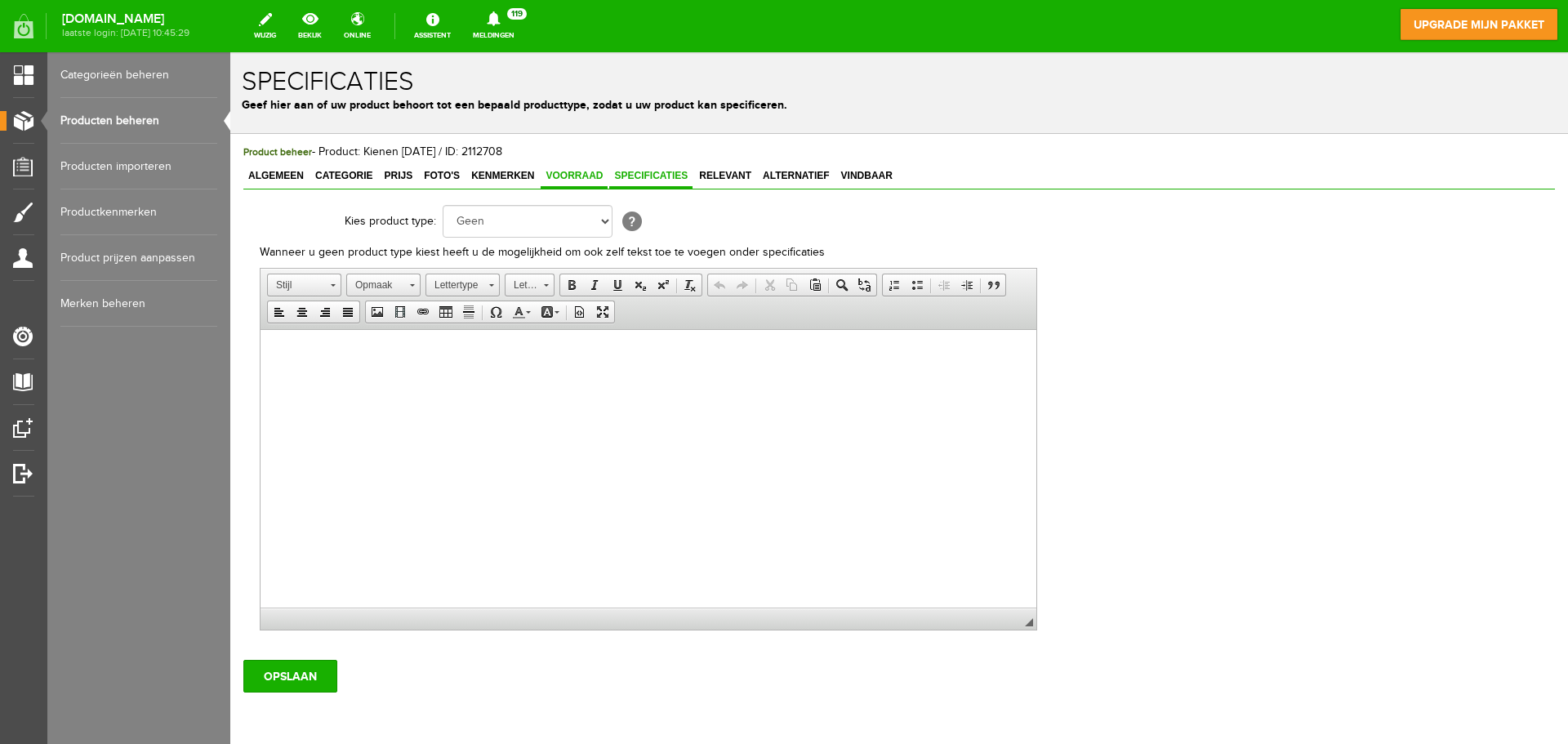
click at [569, 173] on span "Voorraad" at bounding box center [573, 175] width 67 height 11
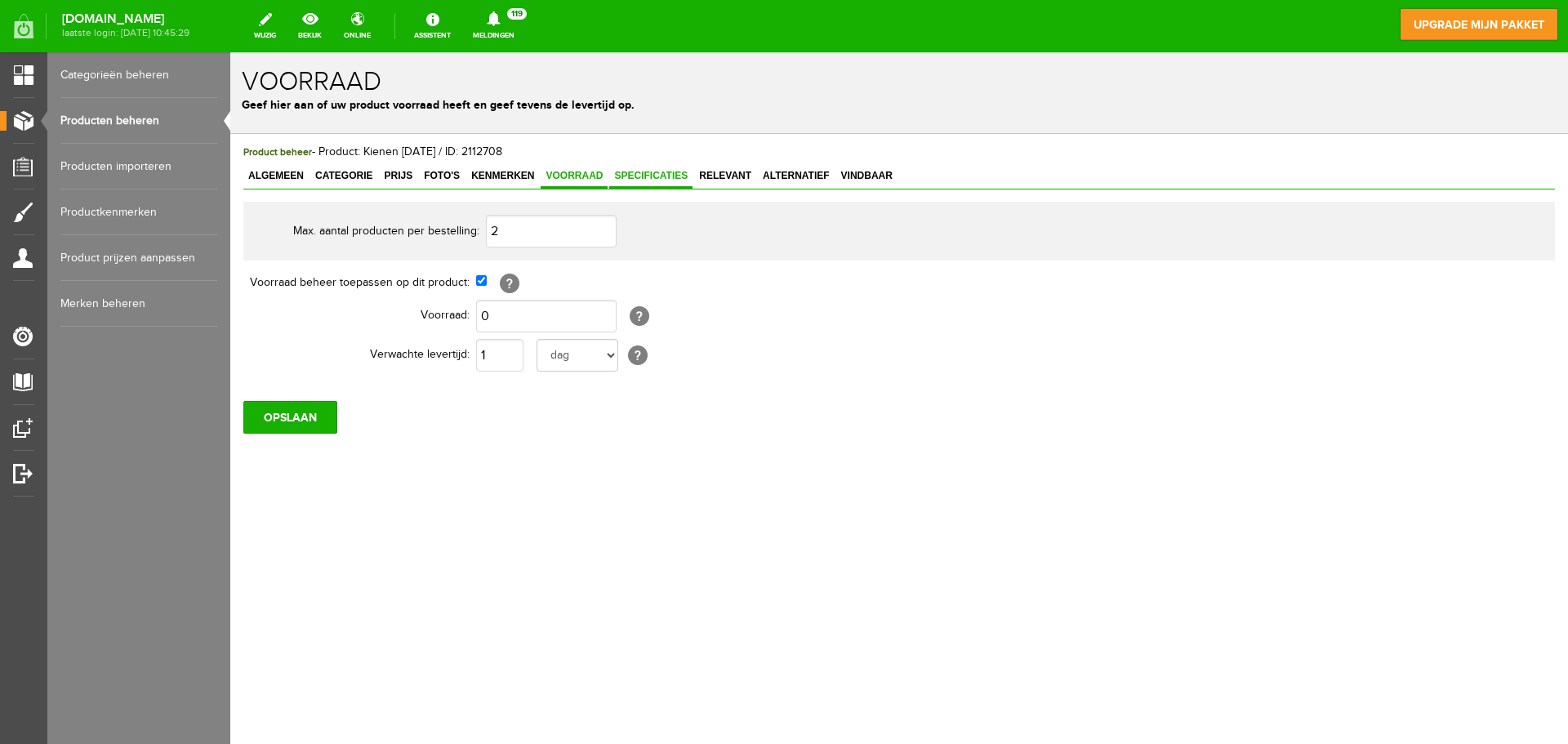
click at [652, 174] on span "Specificaties" at bounding box center [651, 175] width 83 height 11
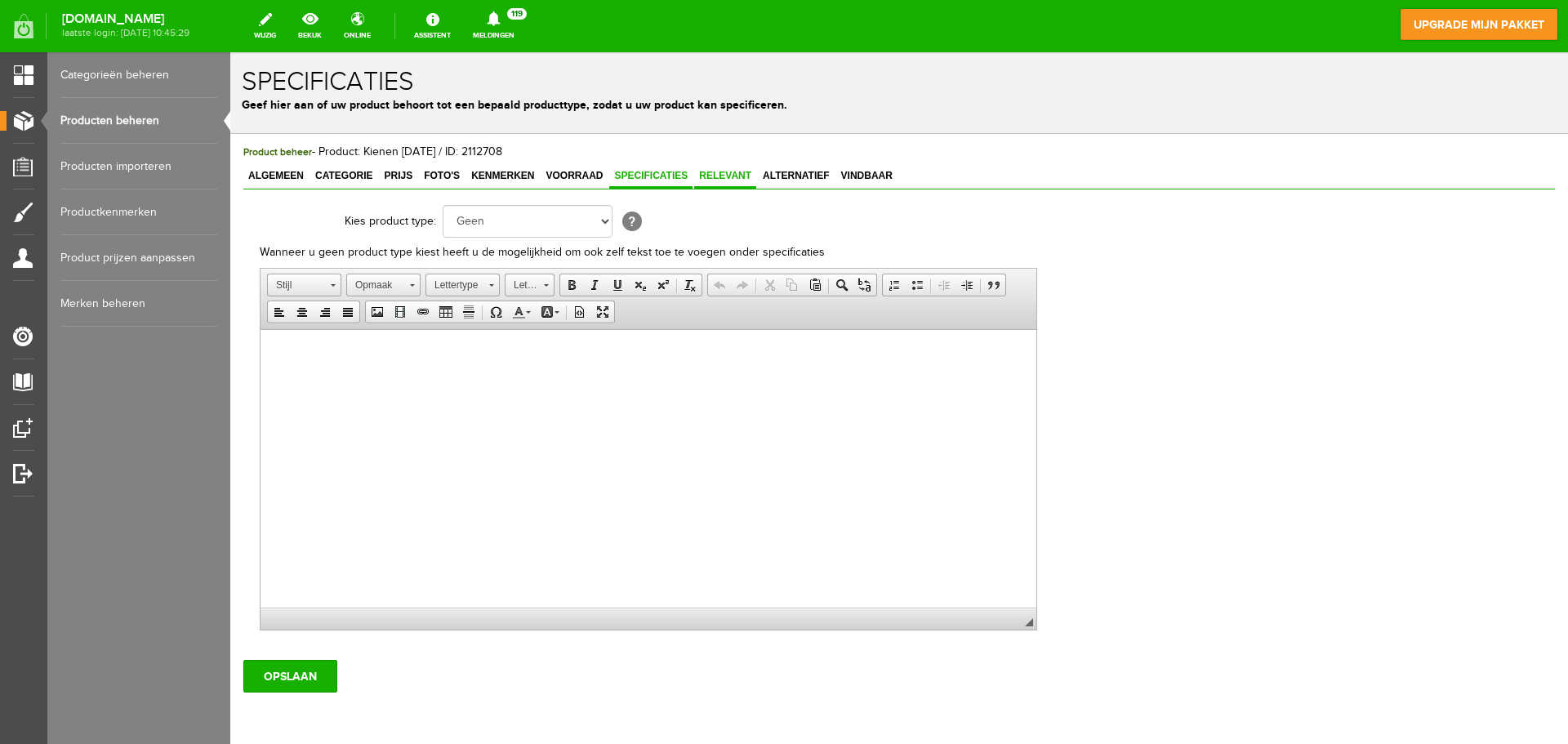
click at [739, 175] on span "Relevant" at bounding box center [725, 175] width 62 height 11
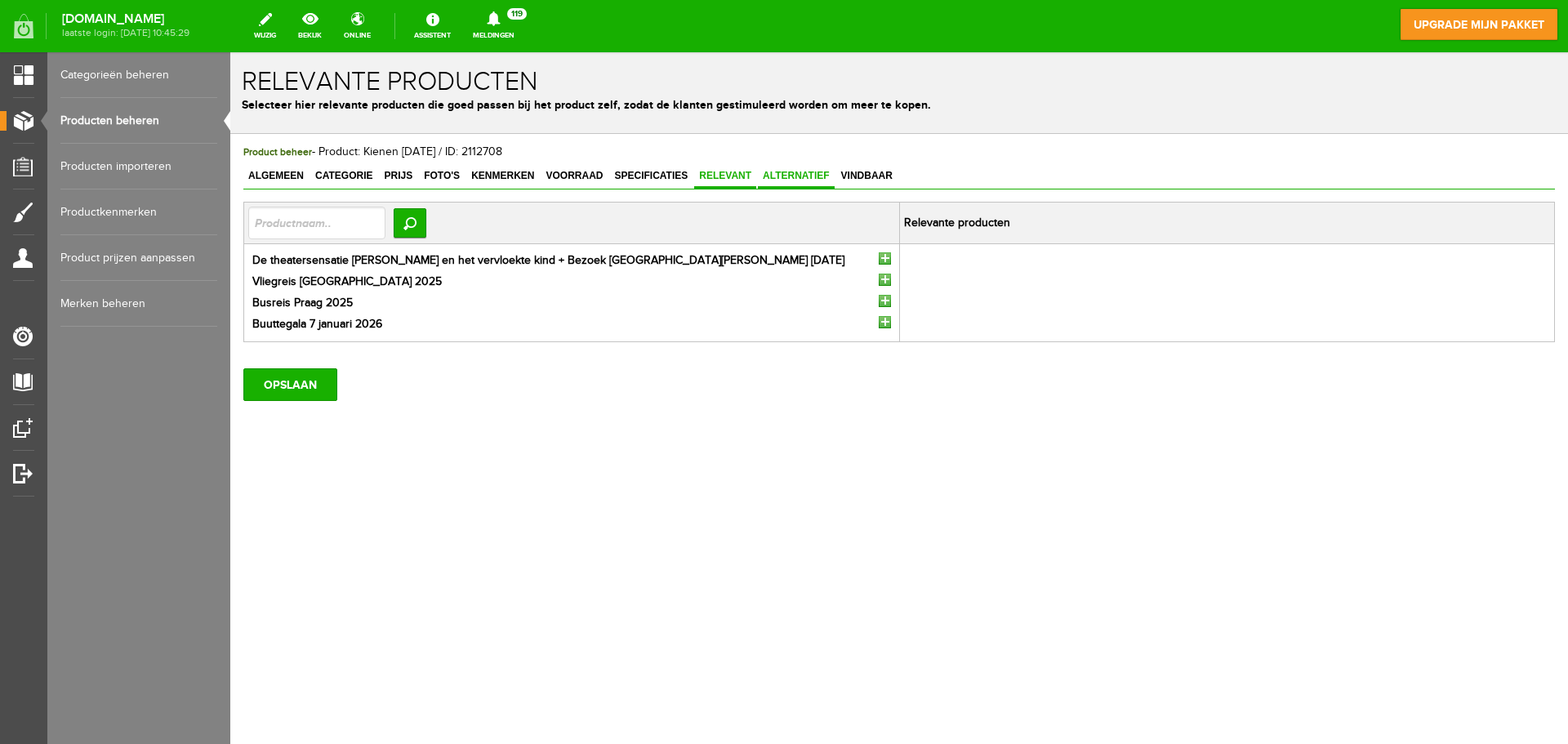
click at [803, 174] on span "Alternatief" at bounding box center [796, 175] width 76 height 11
click at [860, 175] on span "Vindbaar" at bounding box center [867, 175] width 61 height 11
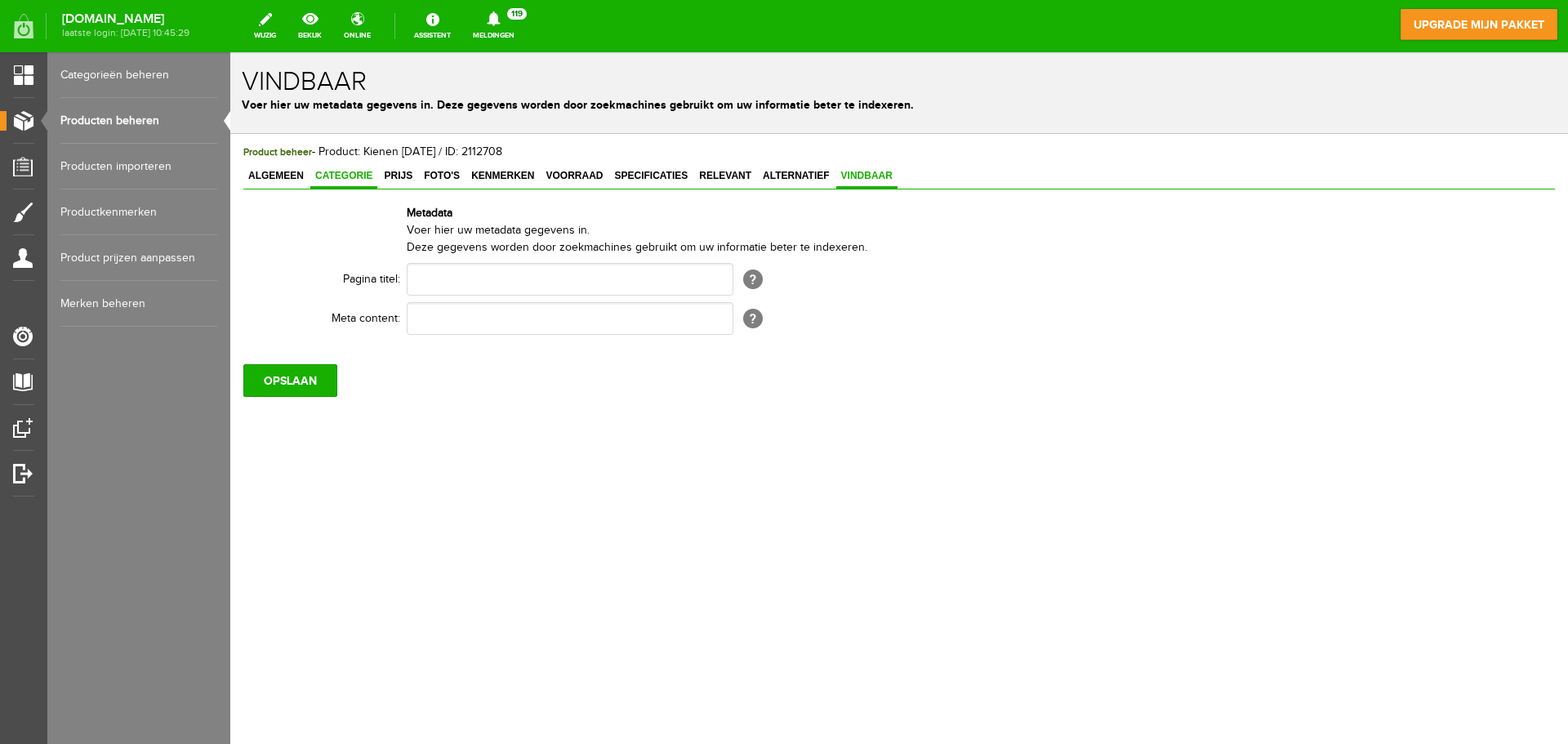
click at [366, 182] on link "Categorie" at bounding box center [343, 176] width 67 height 24
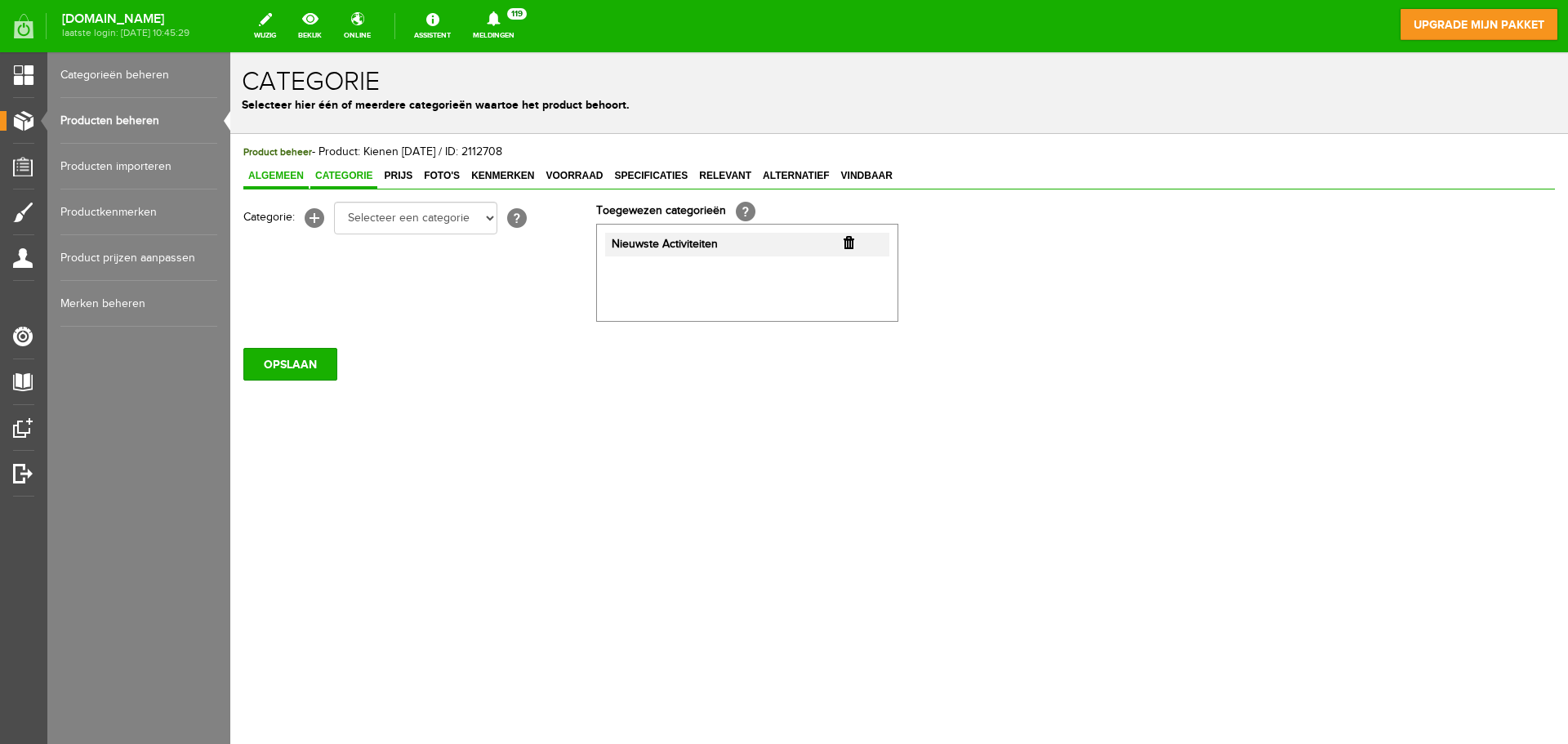
click at [261, 180] on span "Algemeen" at bounding box center [275, 175] width 65 height 11
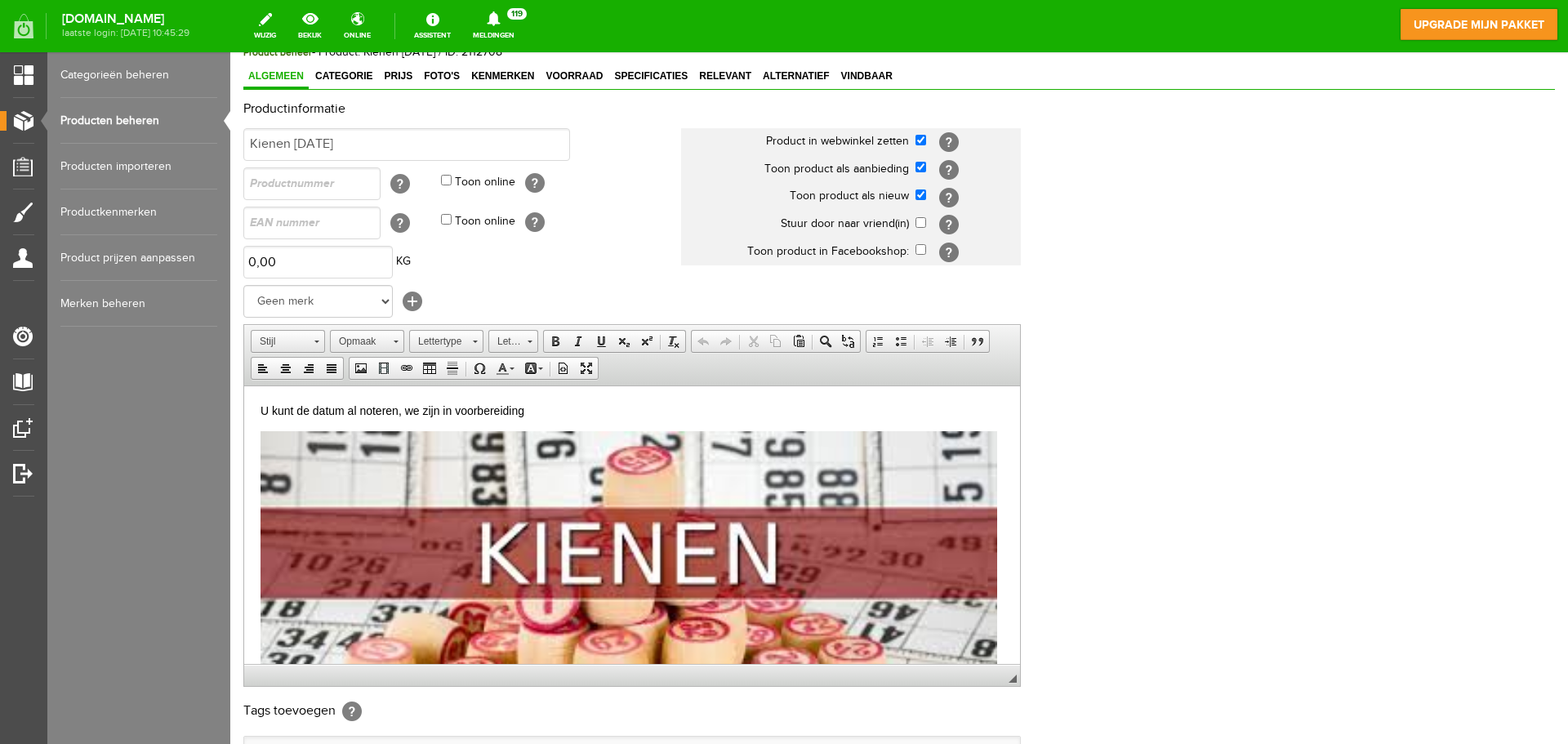
scroll to position [82, 0]
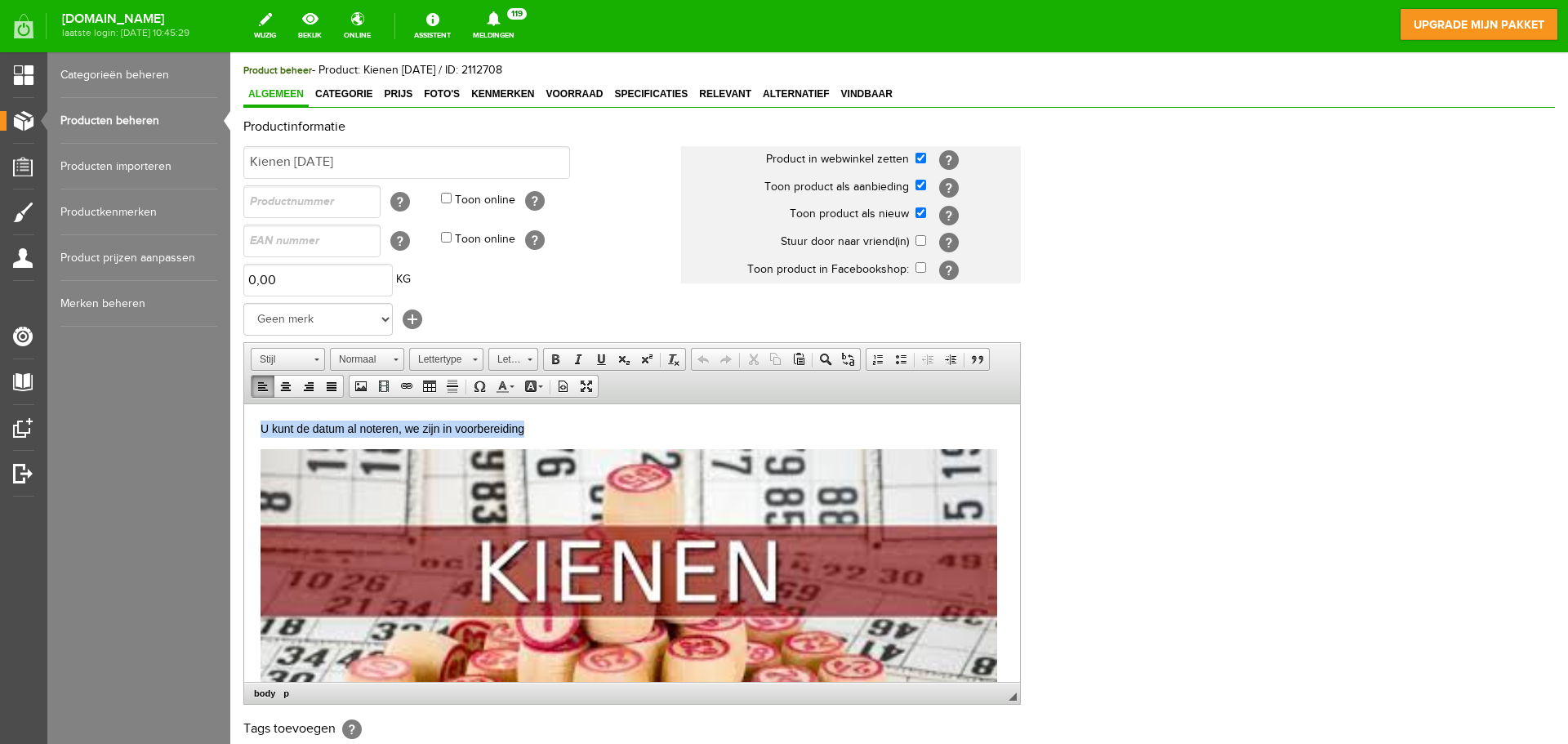
drag, startPoint x: 531, startPoint y: 425, endPoint x: 257, endPoint y: 430, distance: 274.0
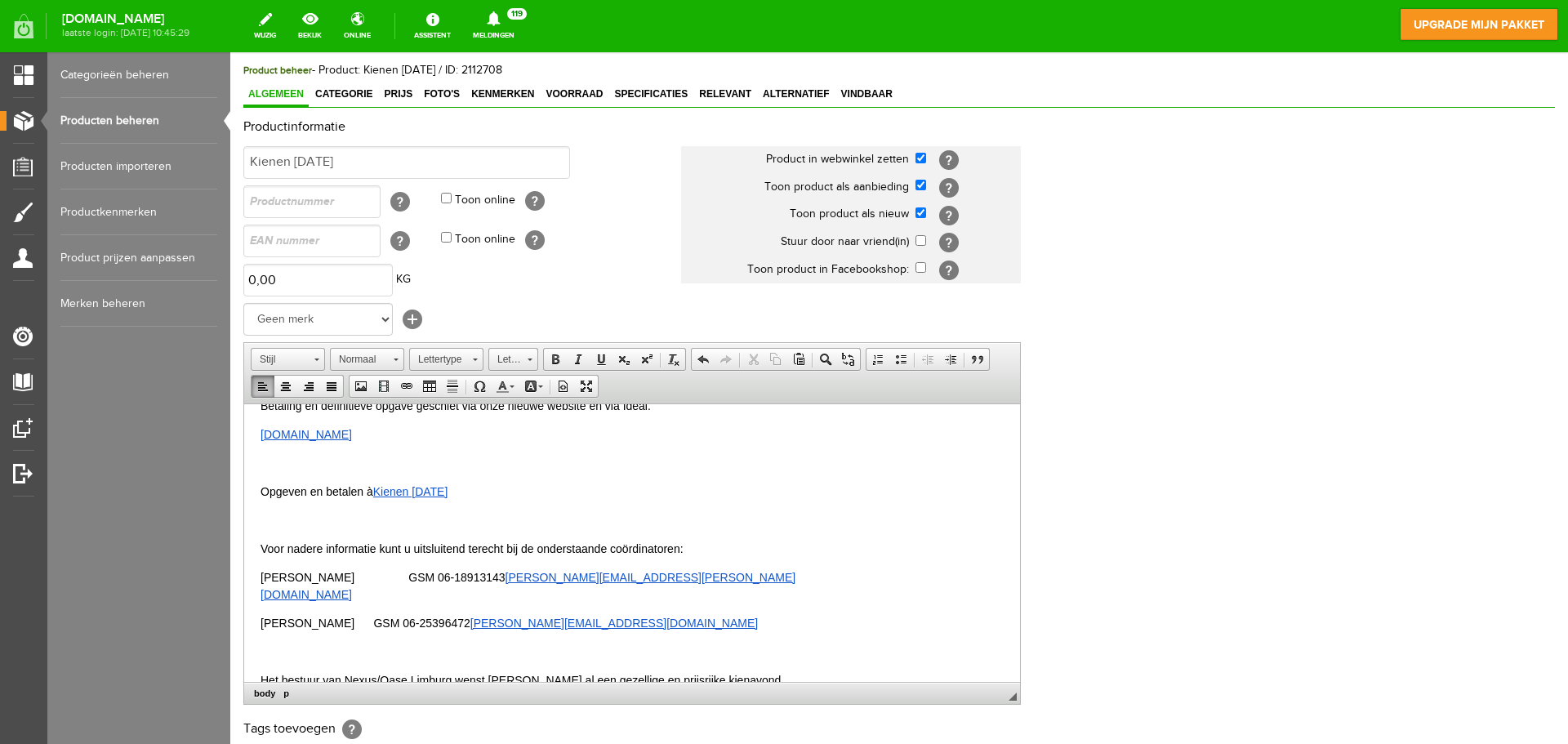
scroll to position [765, 0]
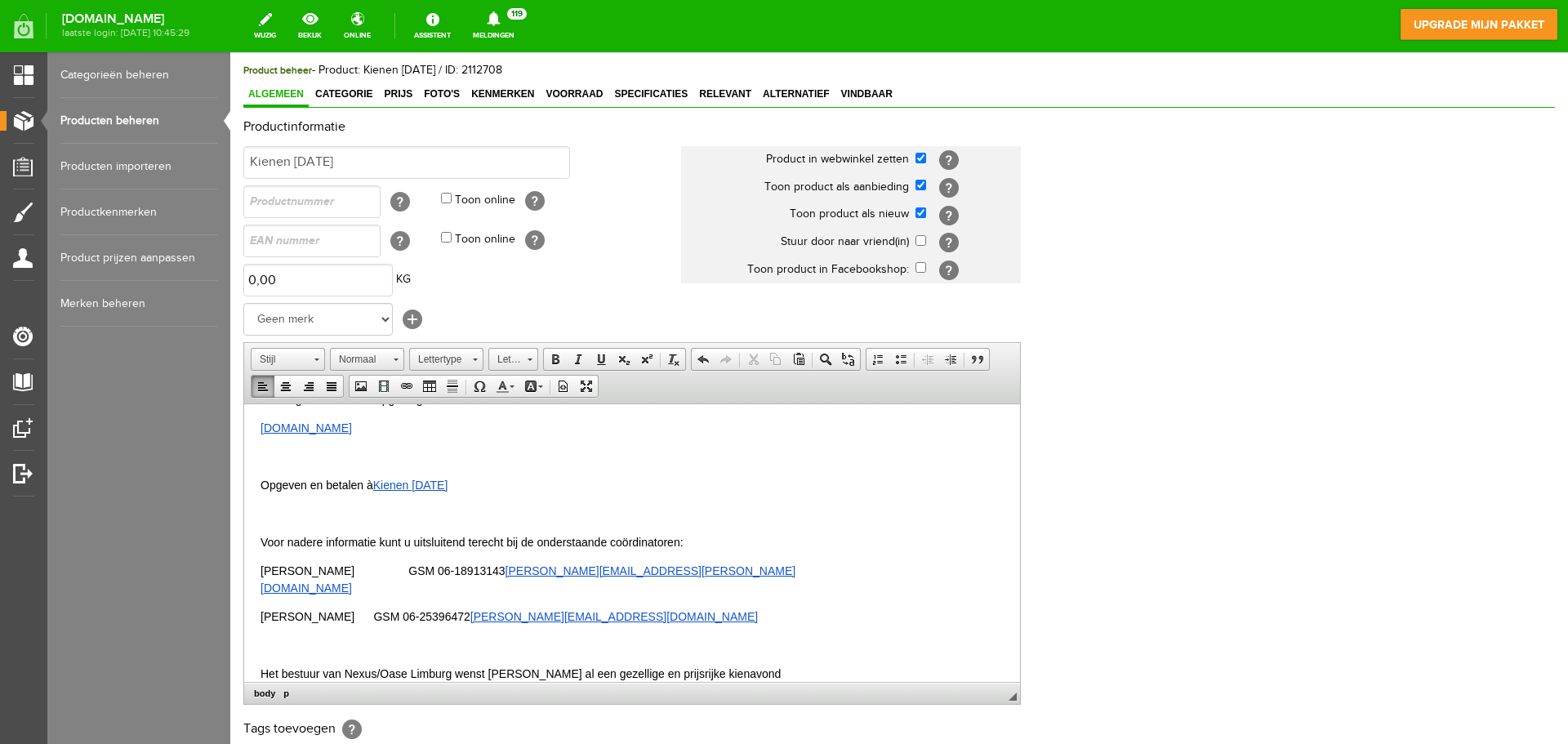
click at [1114, 573] on div "Productinformatie Kienen [DATE] Product in webwinkel zetten [?] Toon product al…" at bounding box center [899, 462] width 1312 height 685
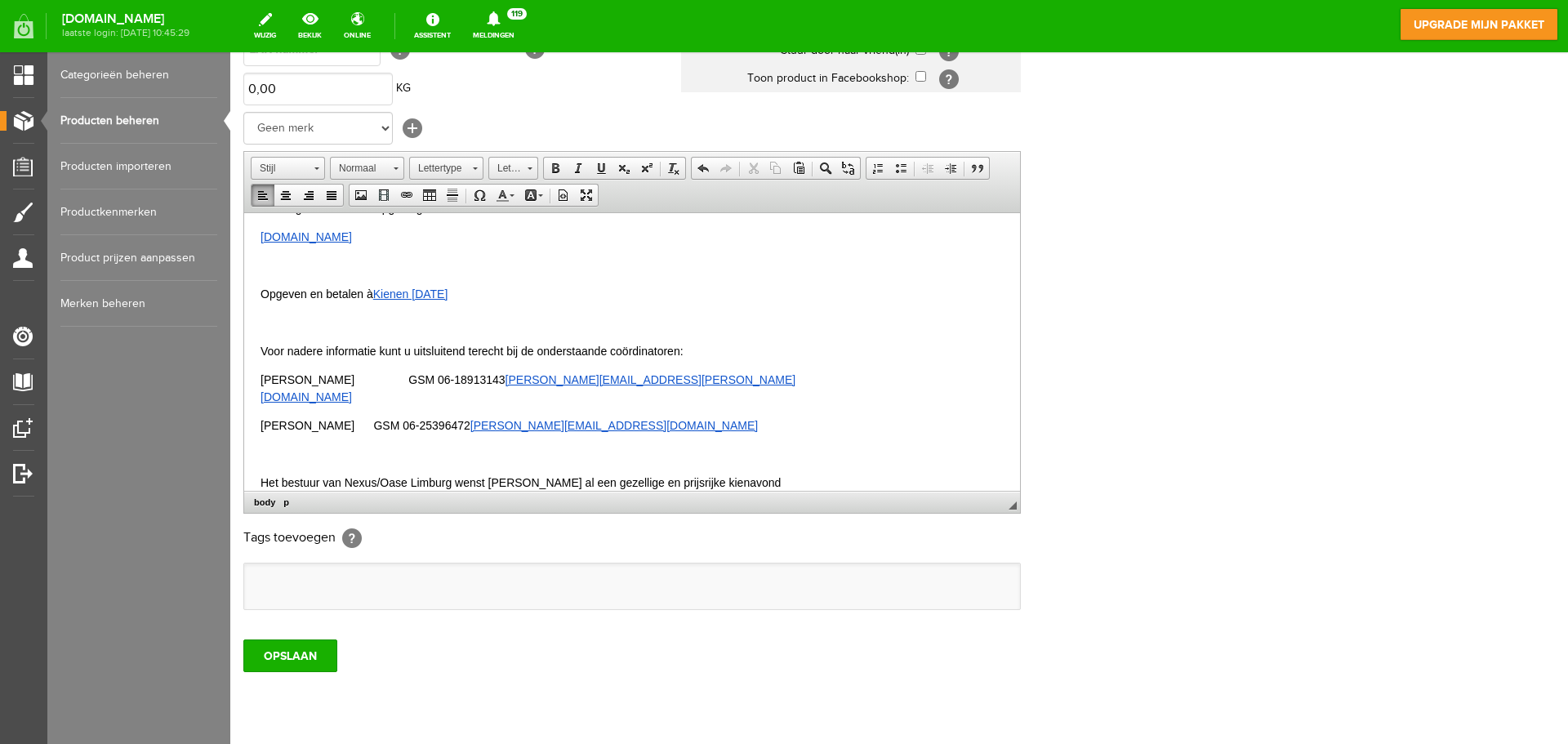
scroll to position [322, 0]
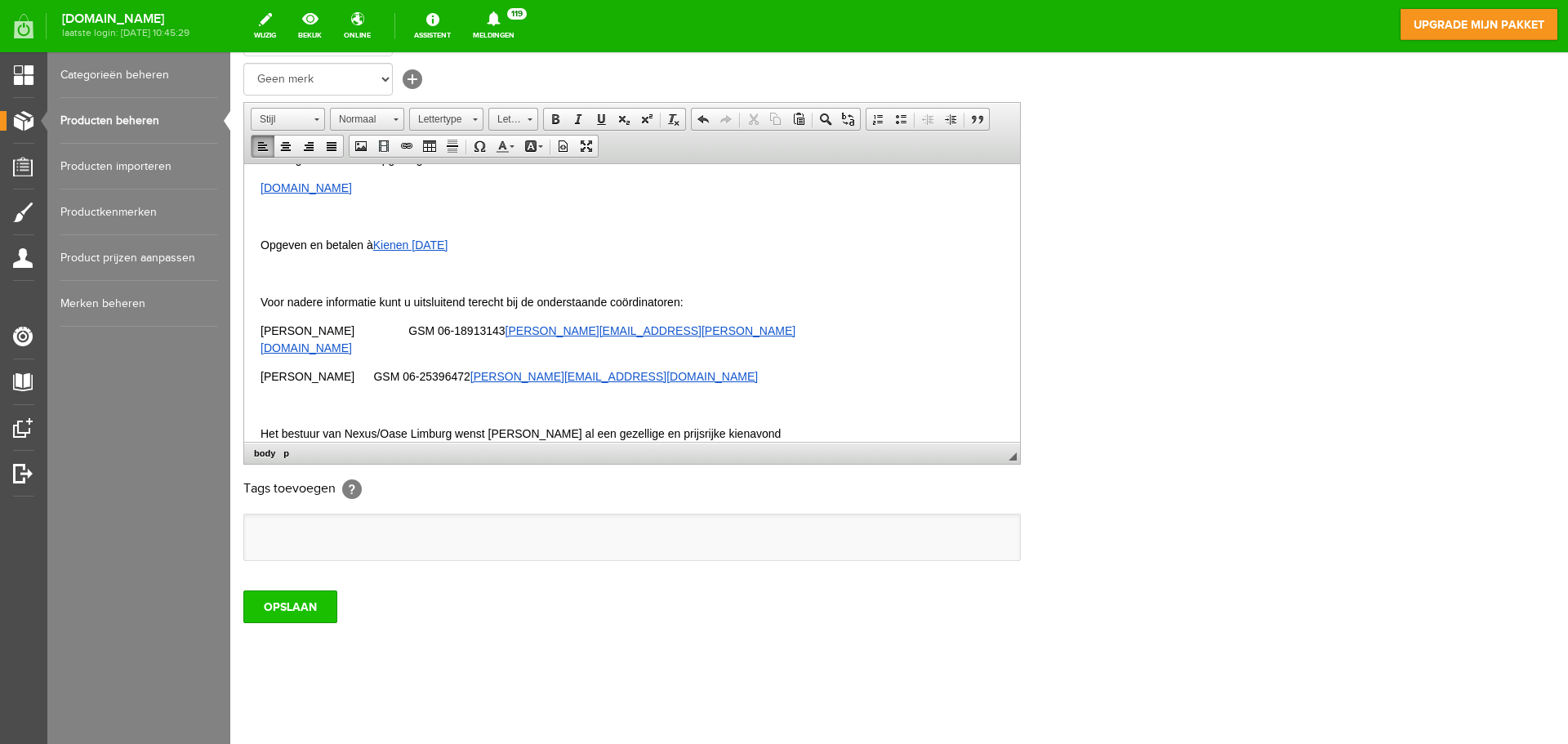
click at [285, 602] on input "OPSLAAN" at bounding box center [290, 606] width 94 height 33
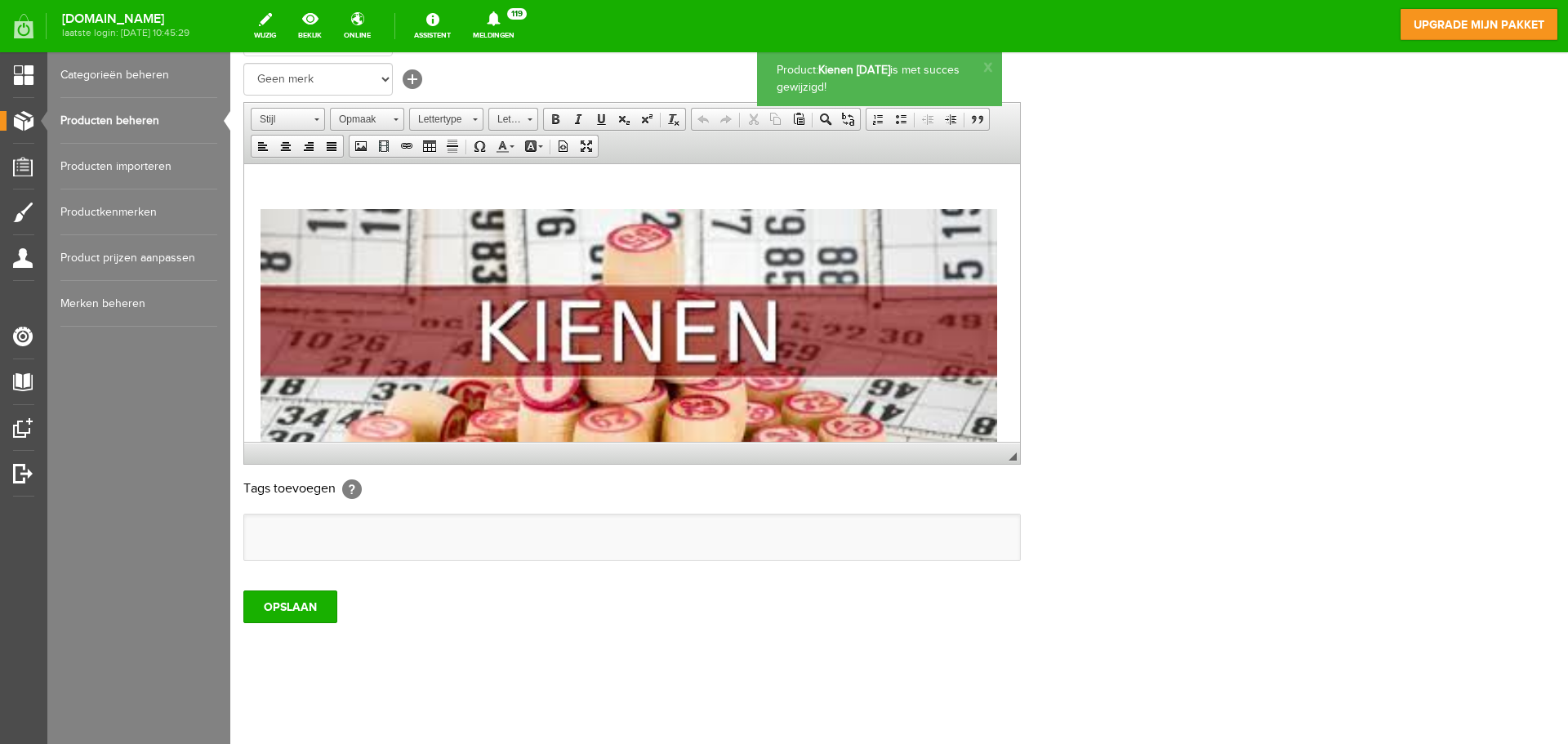
scroll to position [0, 0]
